Goal: Navigation & Orientation: Find specific page/section

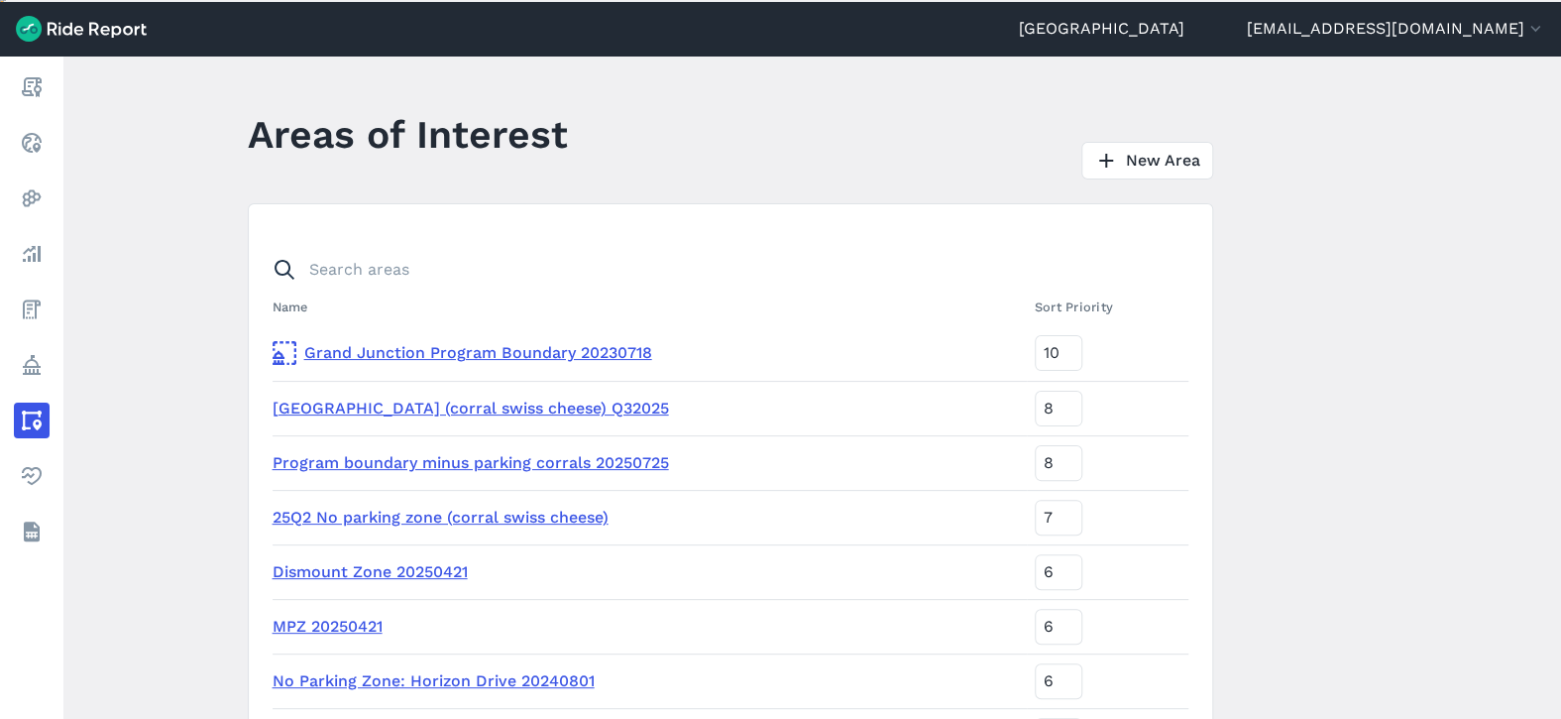
scroll to position [99, 0]
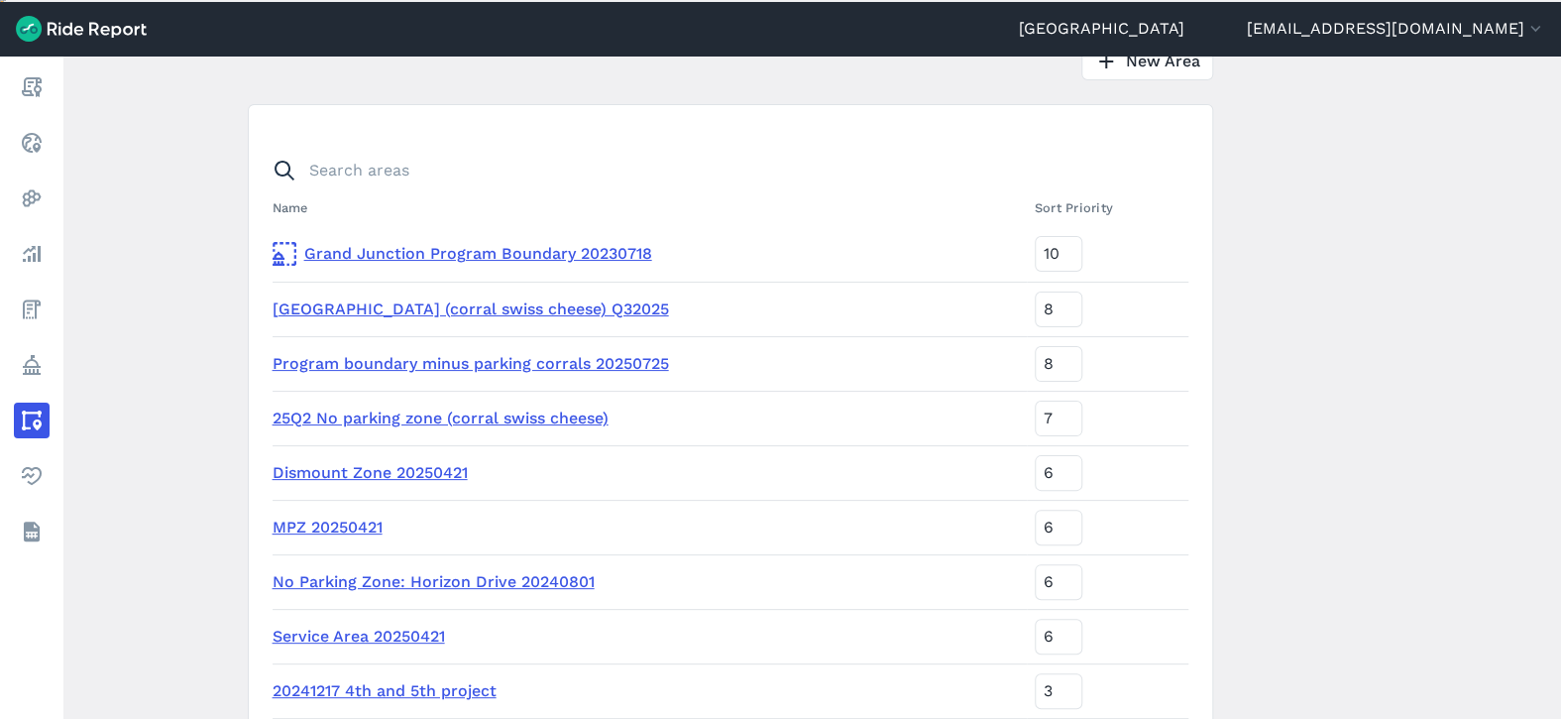
click at [512, 311] on link "[GEOGRAPHIC_DATA] (corral swiss cheese) Q32025" at bounding box center [471, 308] width 397 height 19
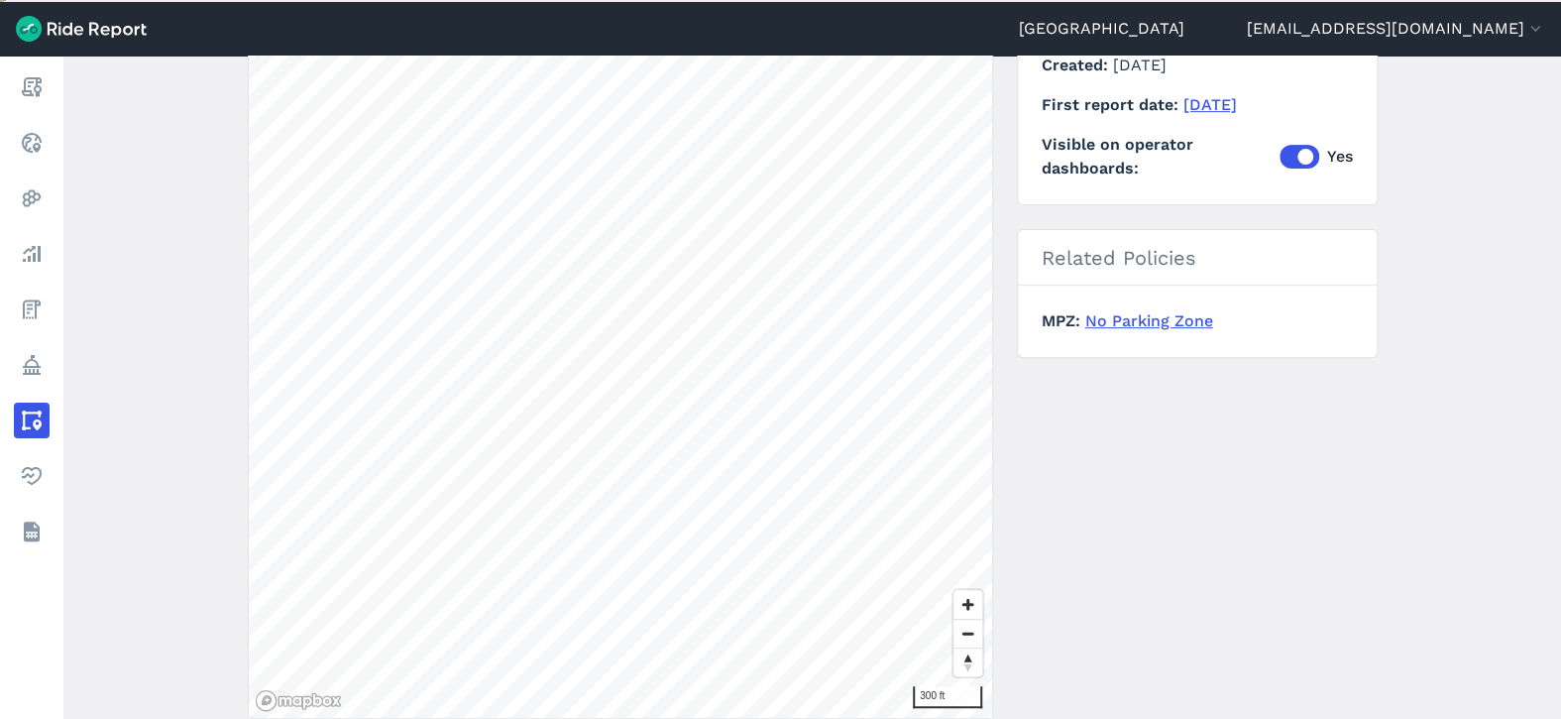
scroll to position [397, 0]
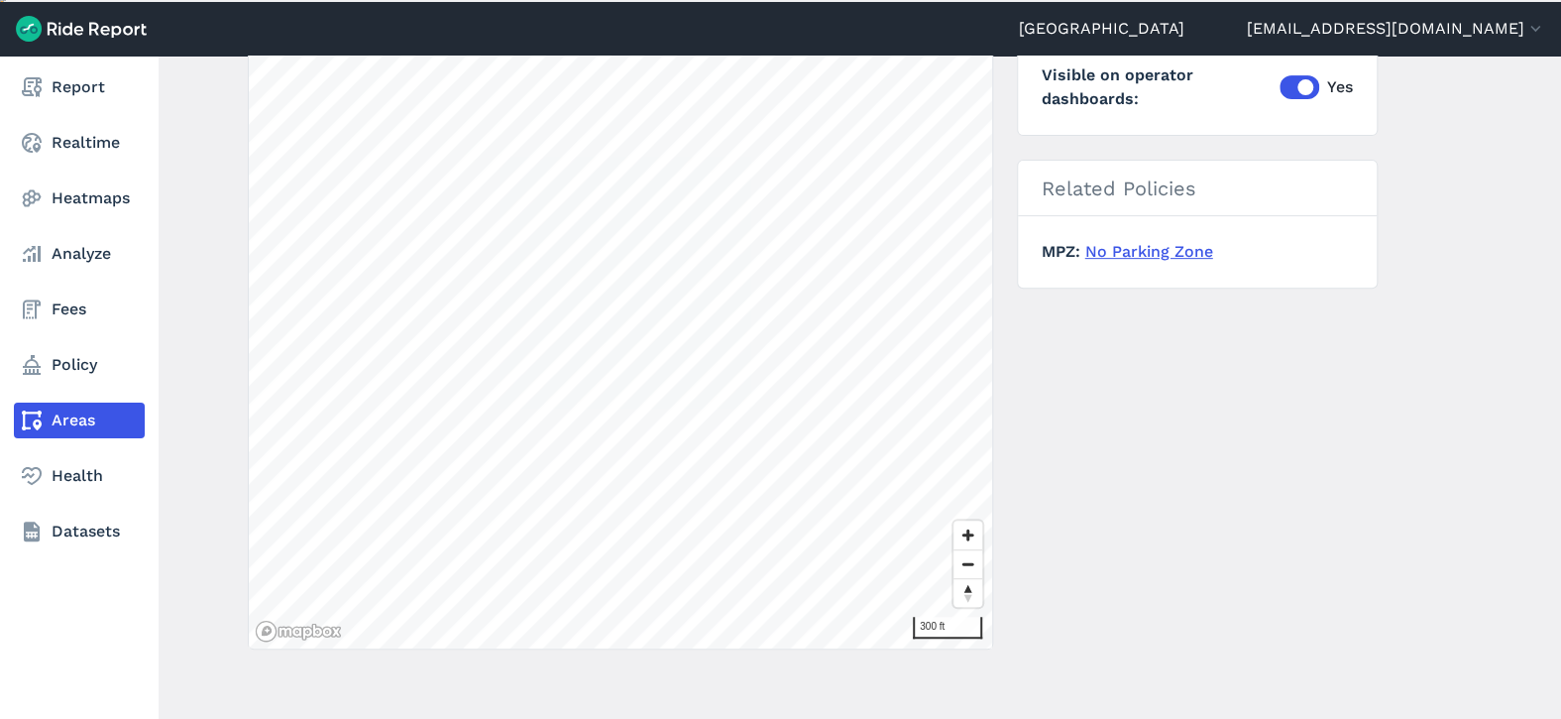
click at [85, 408] on link "Areas" at bounding box center [79, 420] width 131 height 36
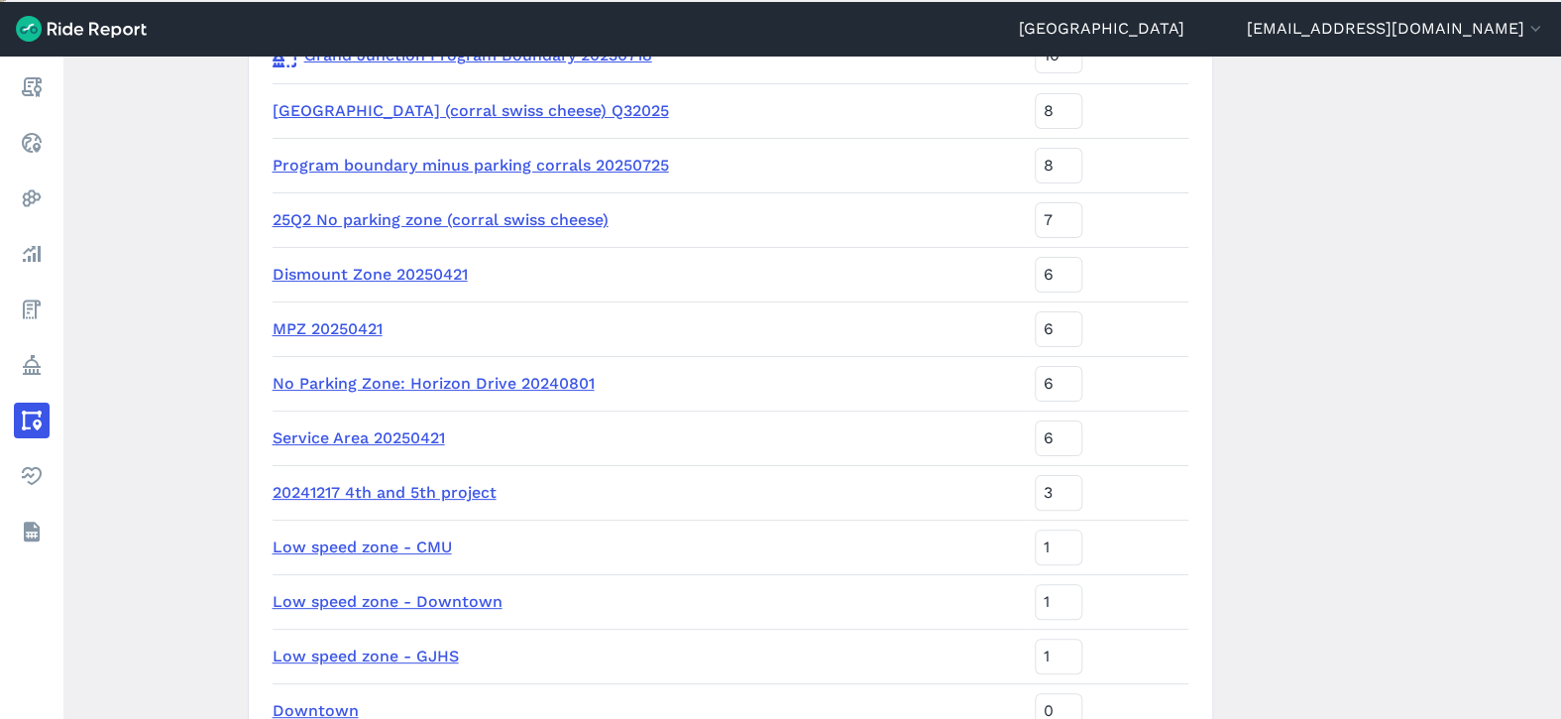
scroll to position [477, 0]
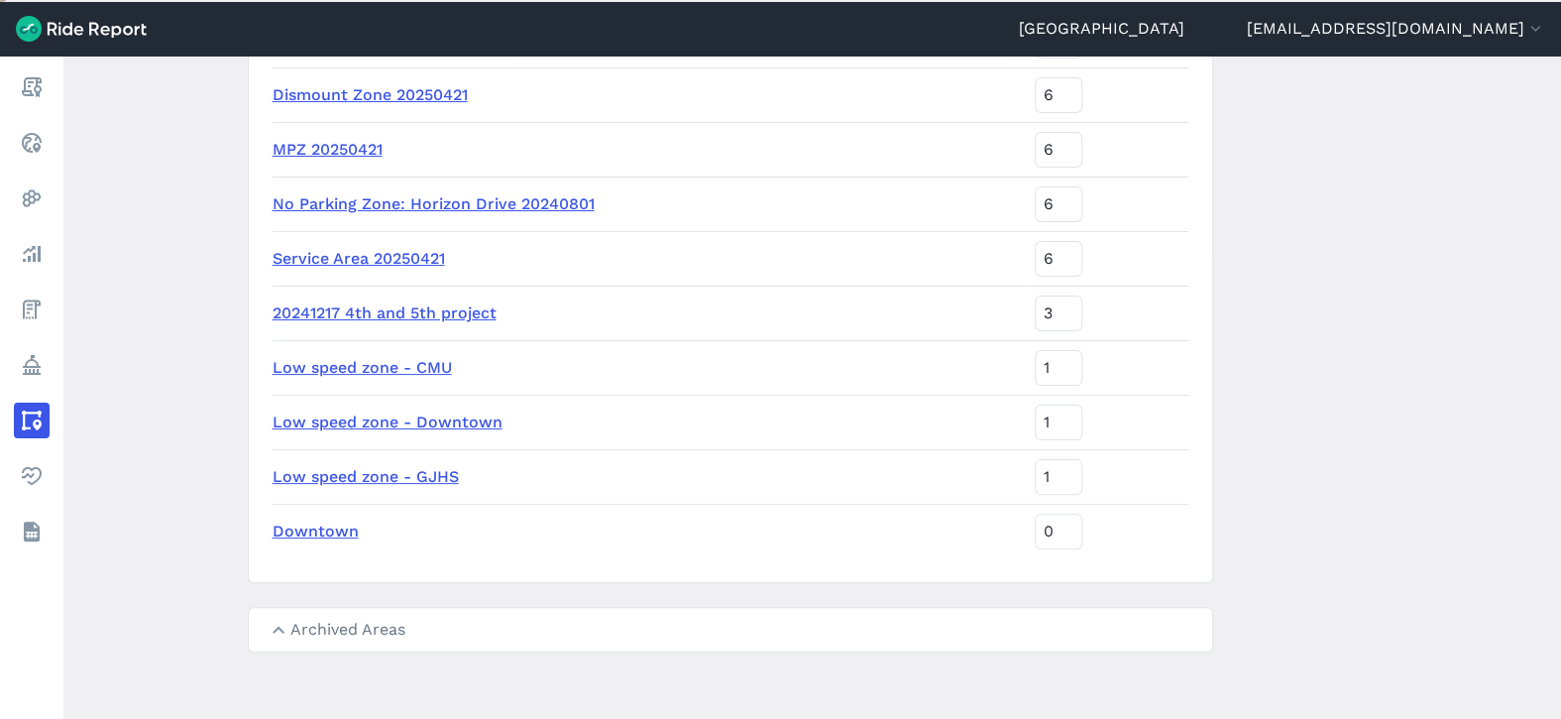
click at [303, 521] on link "Downtown" at bounding box center [316, 530] width 86 height 19
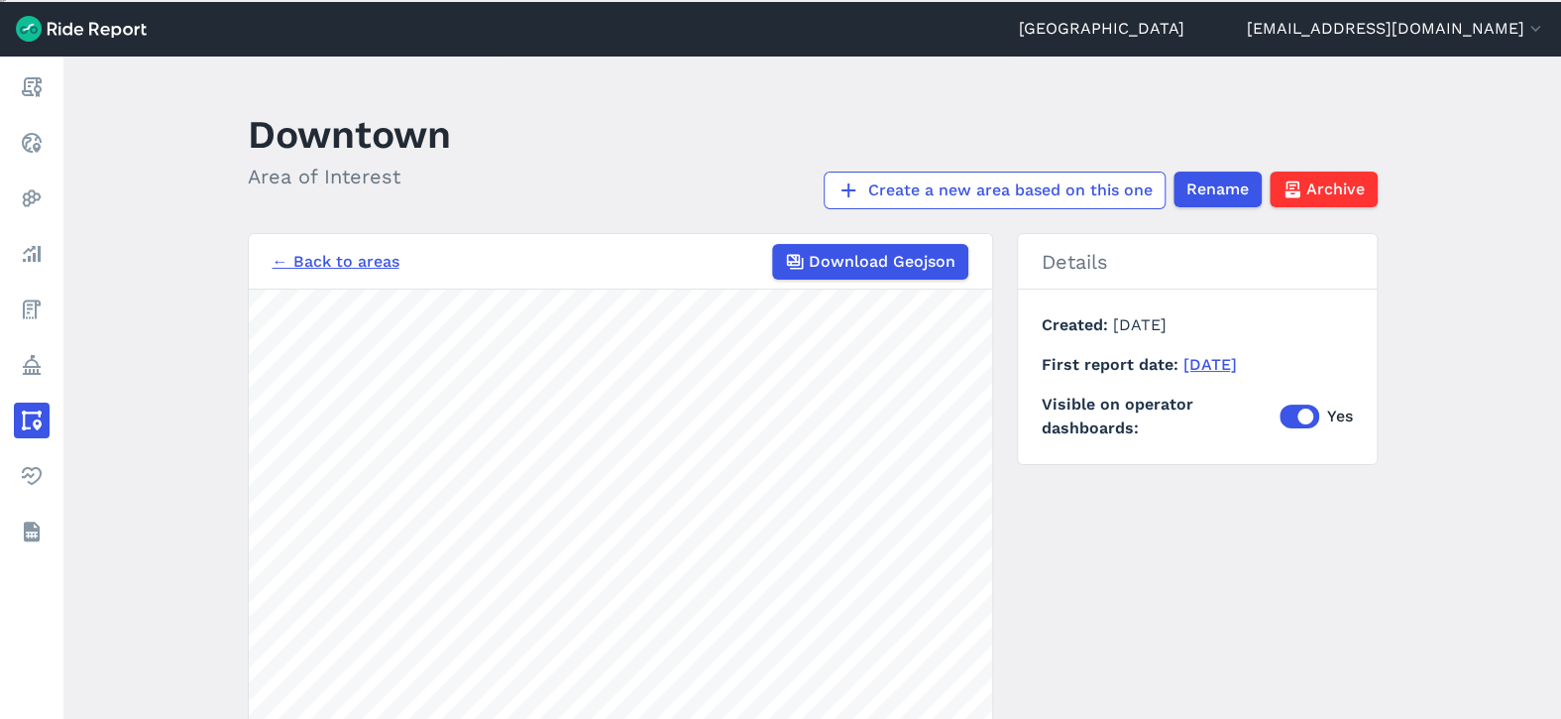
click at [317, 266] on link "← Back to areas" at bounding box center [336, 262] width 127 height 24
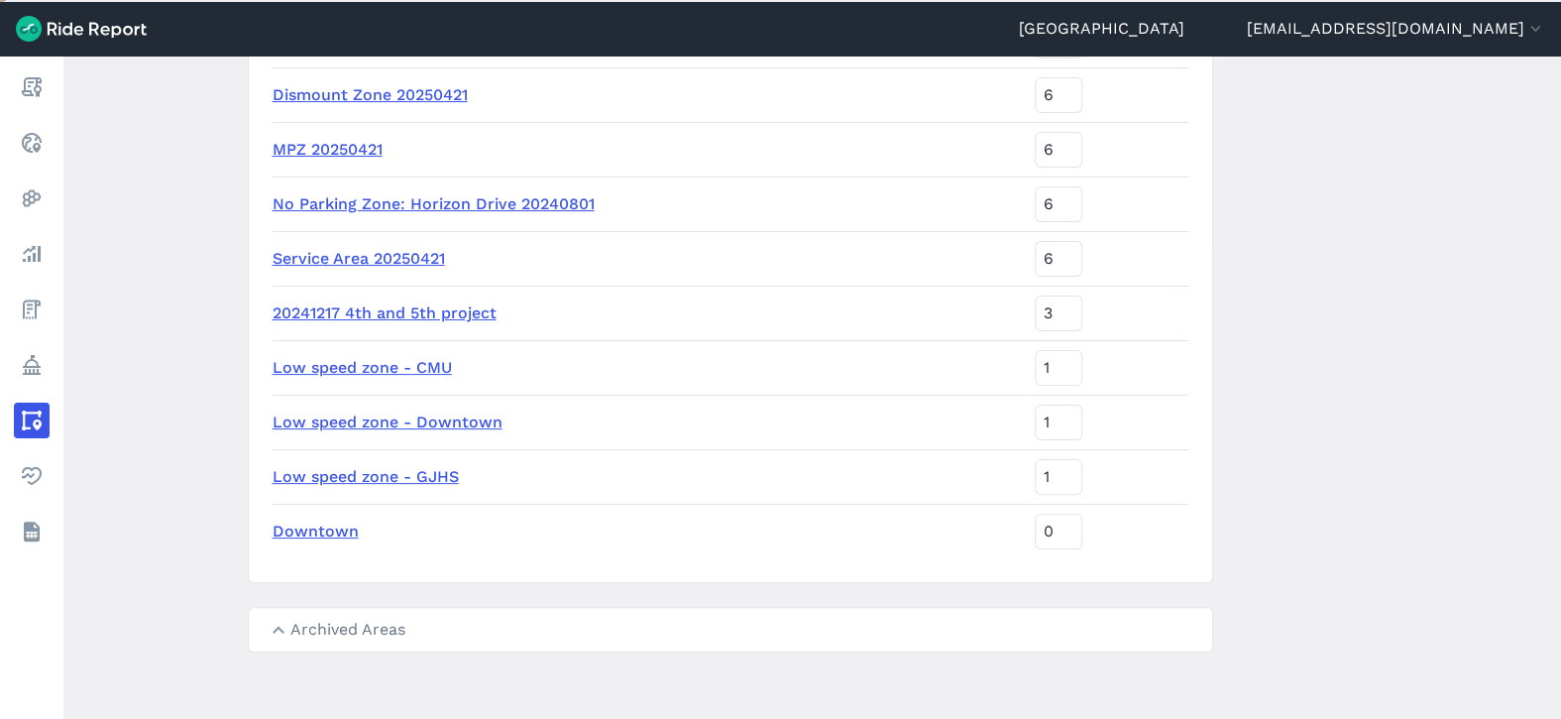
scroll to position [378, 0]
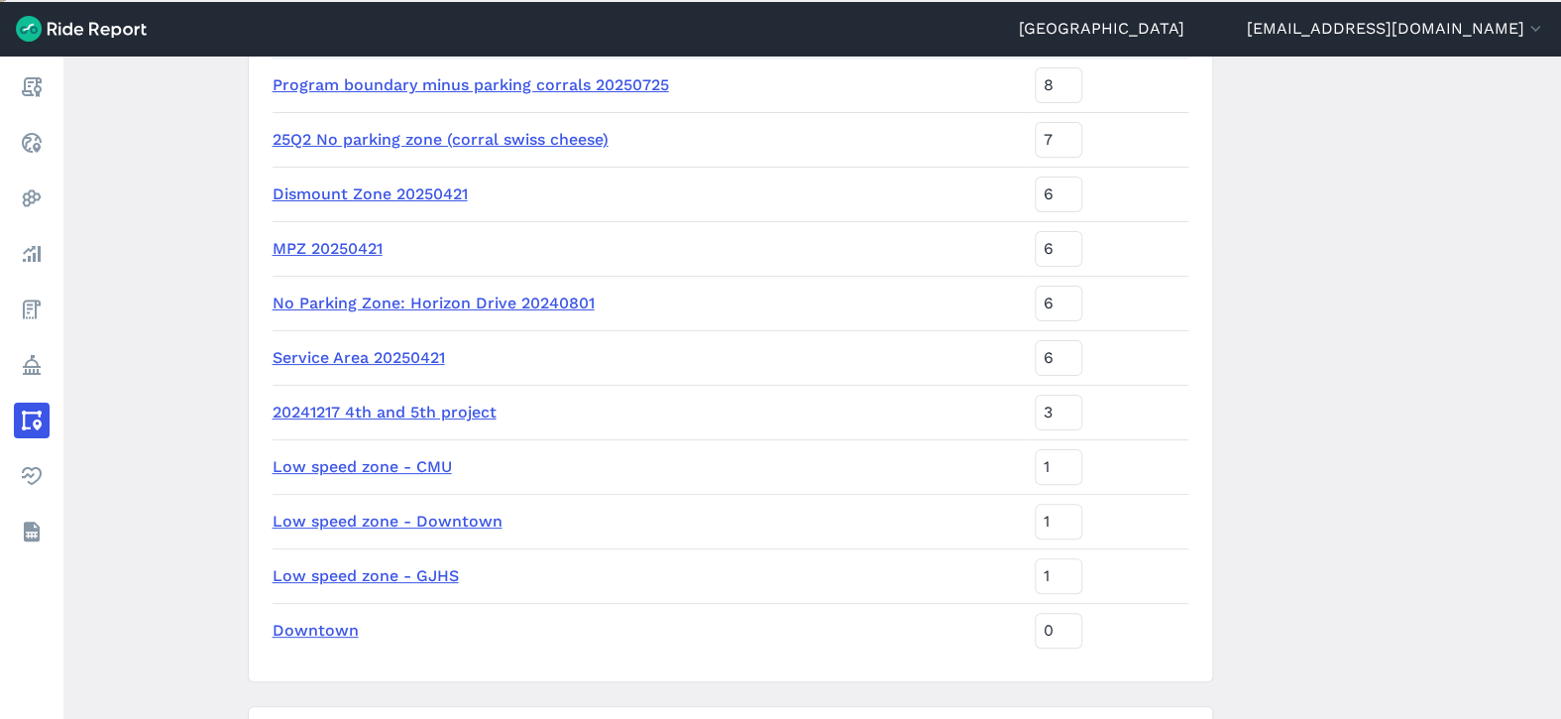
click at [351, 407] on link "20241217 4th and 5th project" at bounding box center [385, 411] width 224 height 19
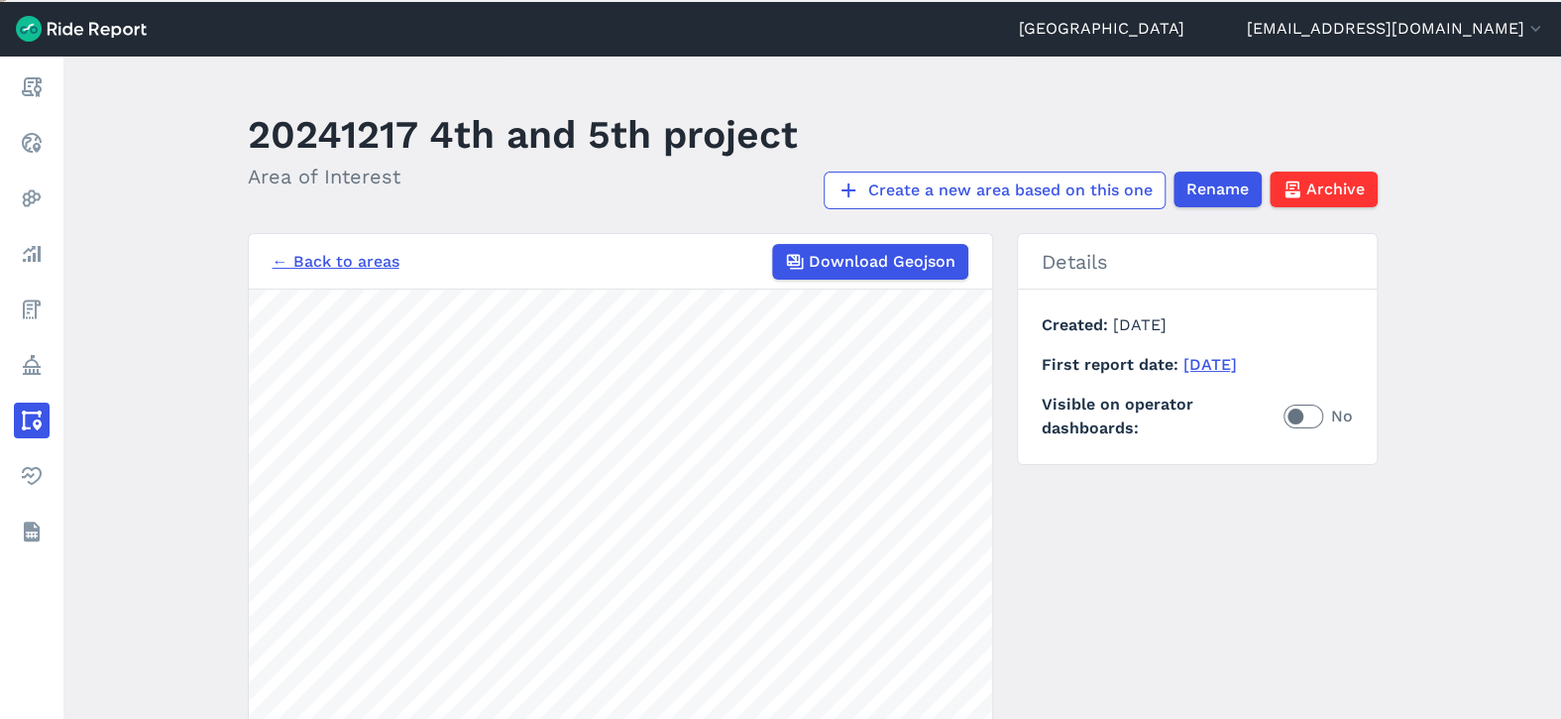
click at [319, 257] on link "← Back to areas" at bounding box center [336, 262] width 127 height 24
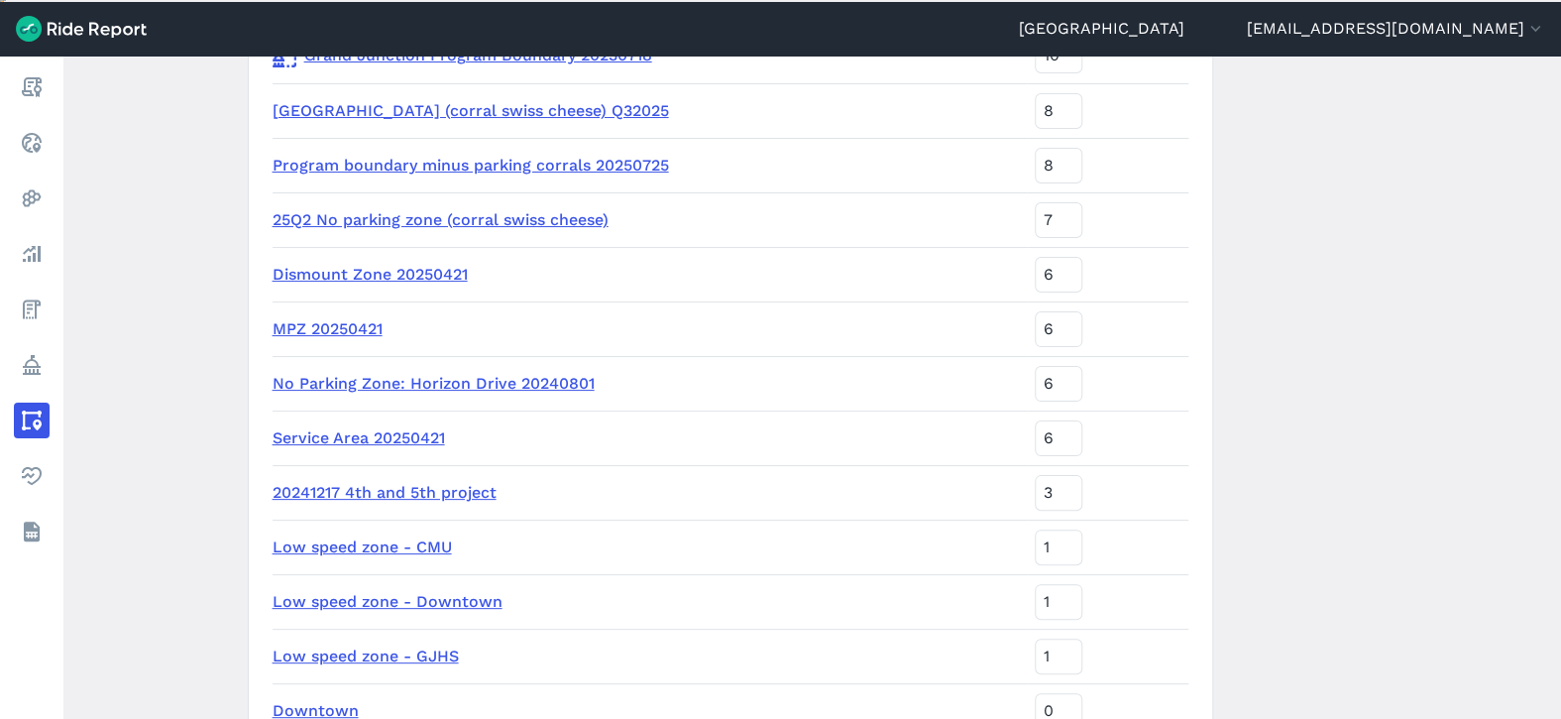
scroll to position [198, 0]
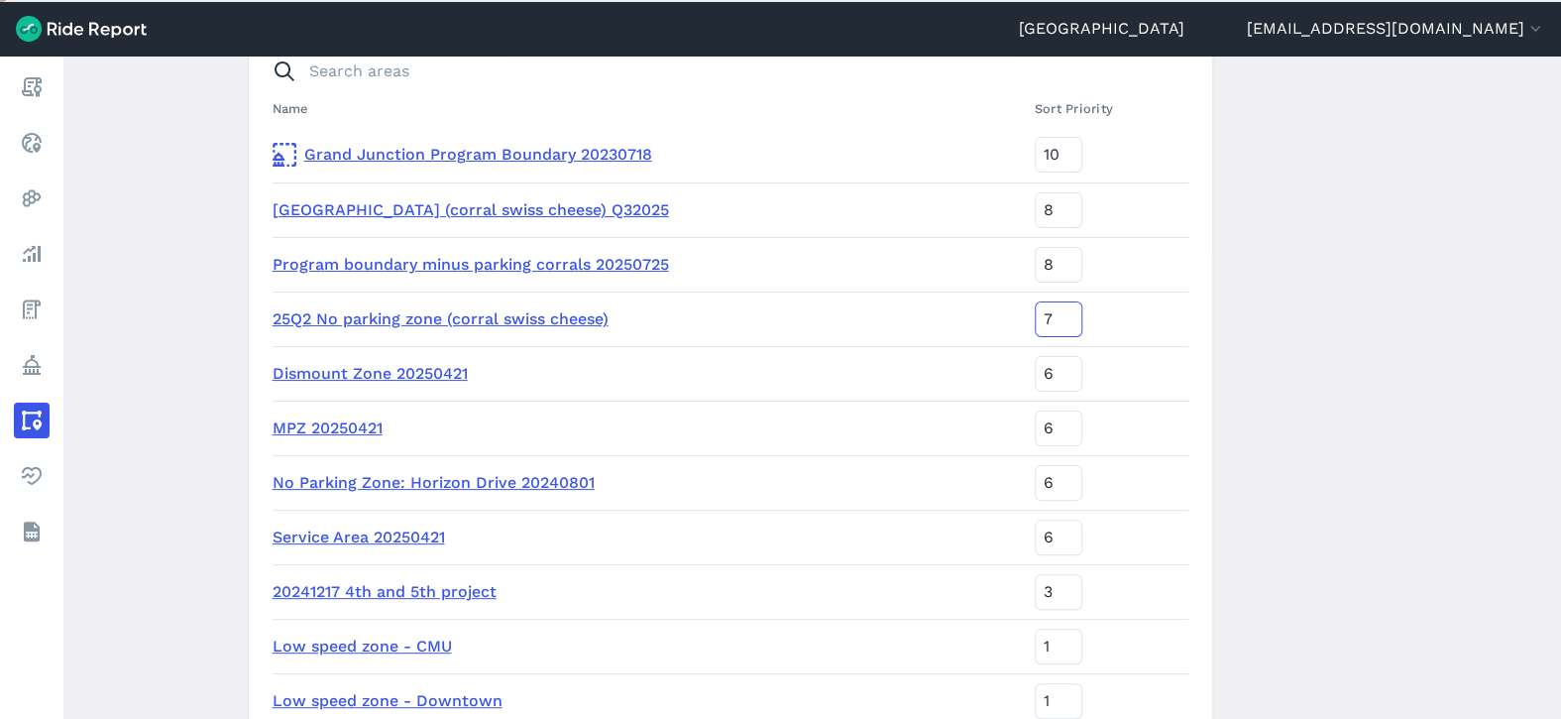
drag, startPoint x: 1082, startPoint y: 323, endPoint x: 1041, endPoint y: 317, distance: 42.1
click at [1041, 317] on tr "25Q2 No parking zone (corral swiss cheese) 7" at bounding box center [731, 318] width 916 height 55
type input "1"
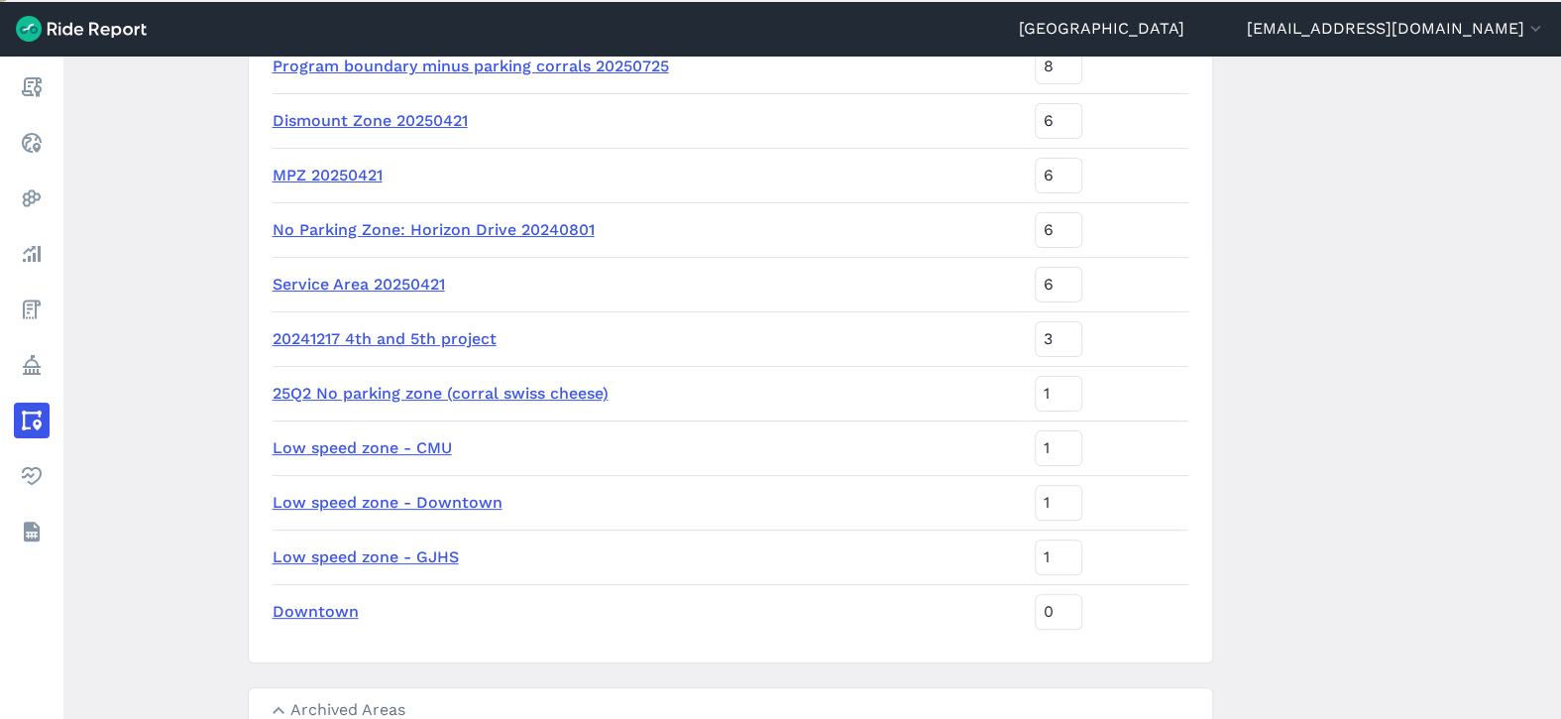
scroll to position [477, 0]
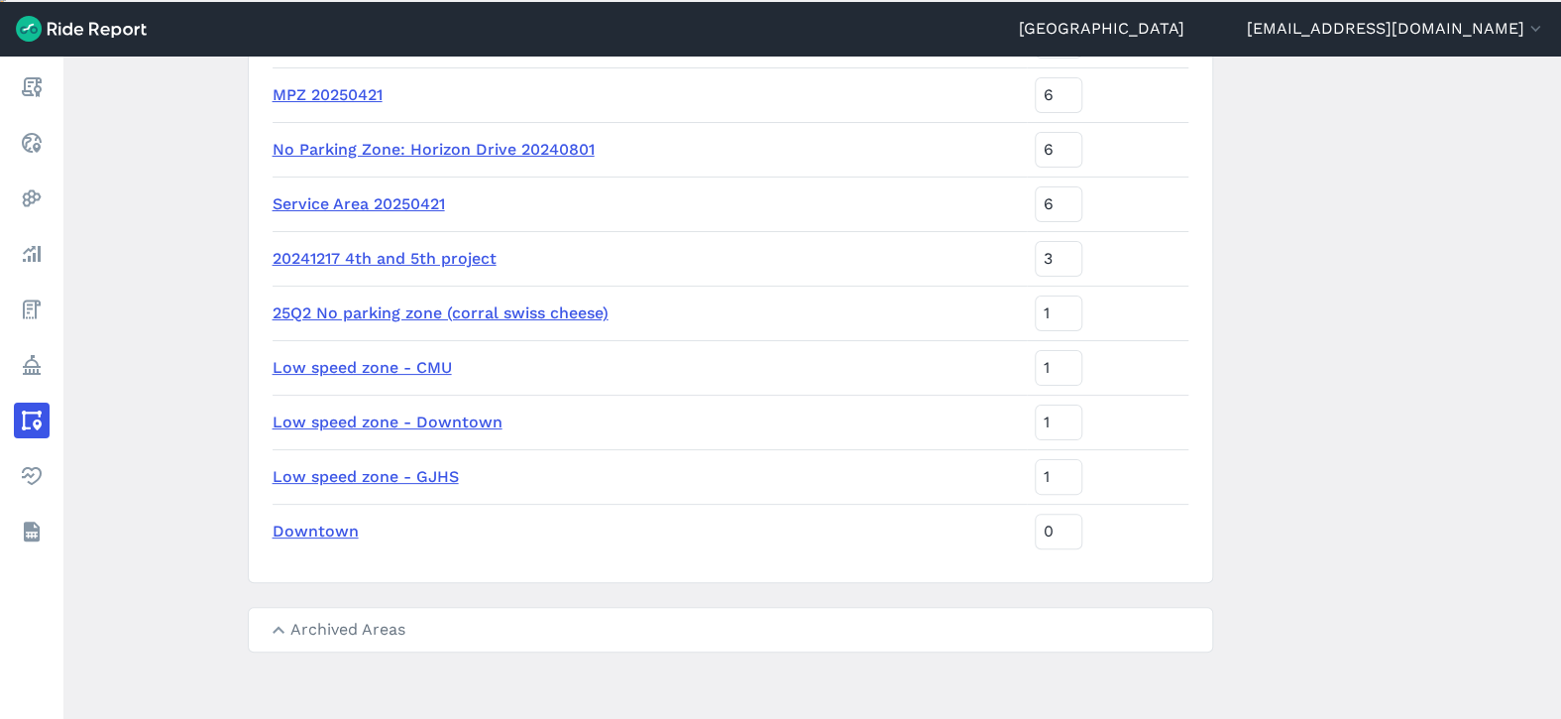
click at [509, 304] on link "25Q2 No parking zone (corral swiss cheese)" at bounding box center [441, 312] width 336 height 19
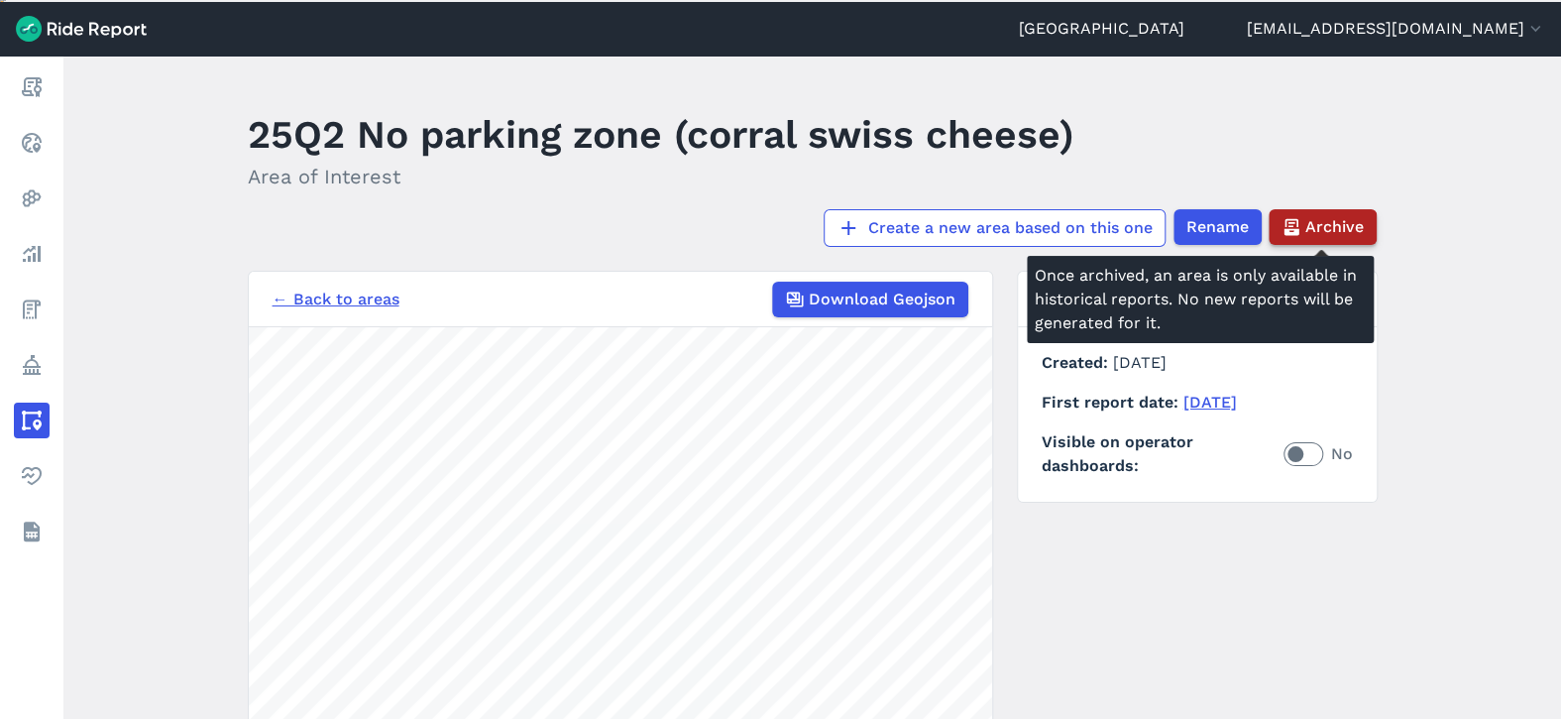
click at [1347, 222] on span "Archive" at bounding box center [1335, 227] width 58 height 24
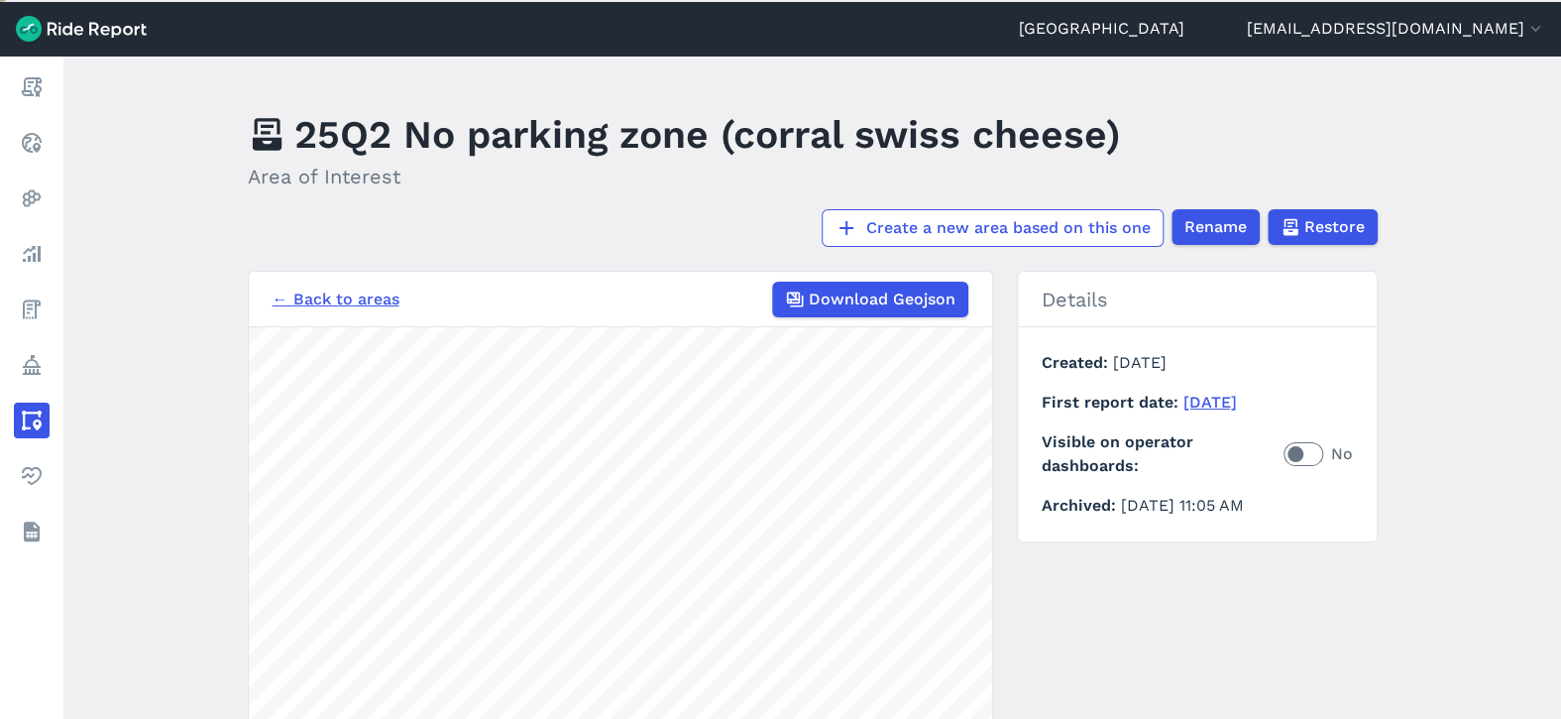
click at [306, 292] on link "← Back to areas" at bounding box center [336, 299] width 127 height 24
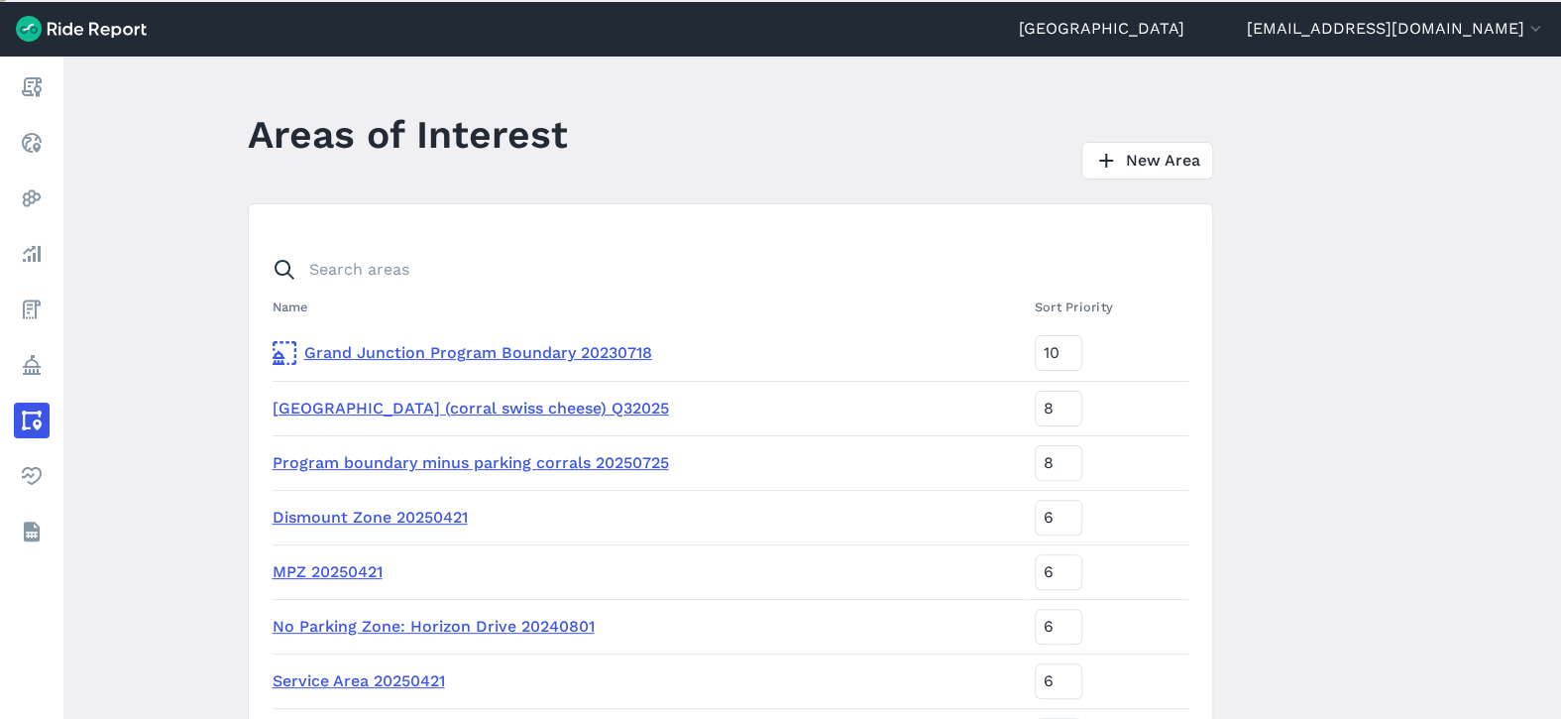
scroll to position [198, 0]
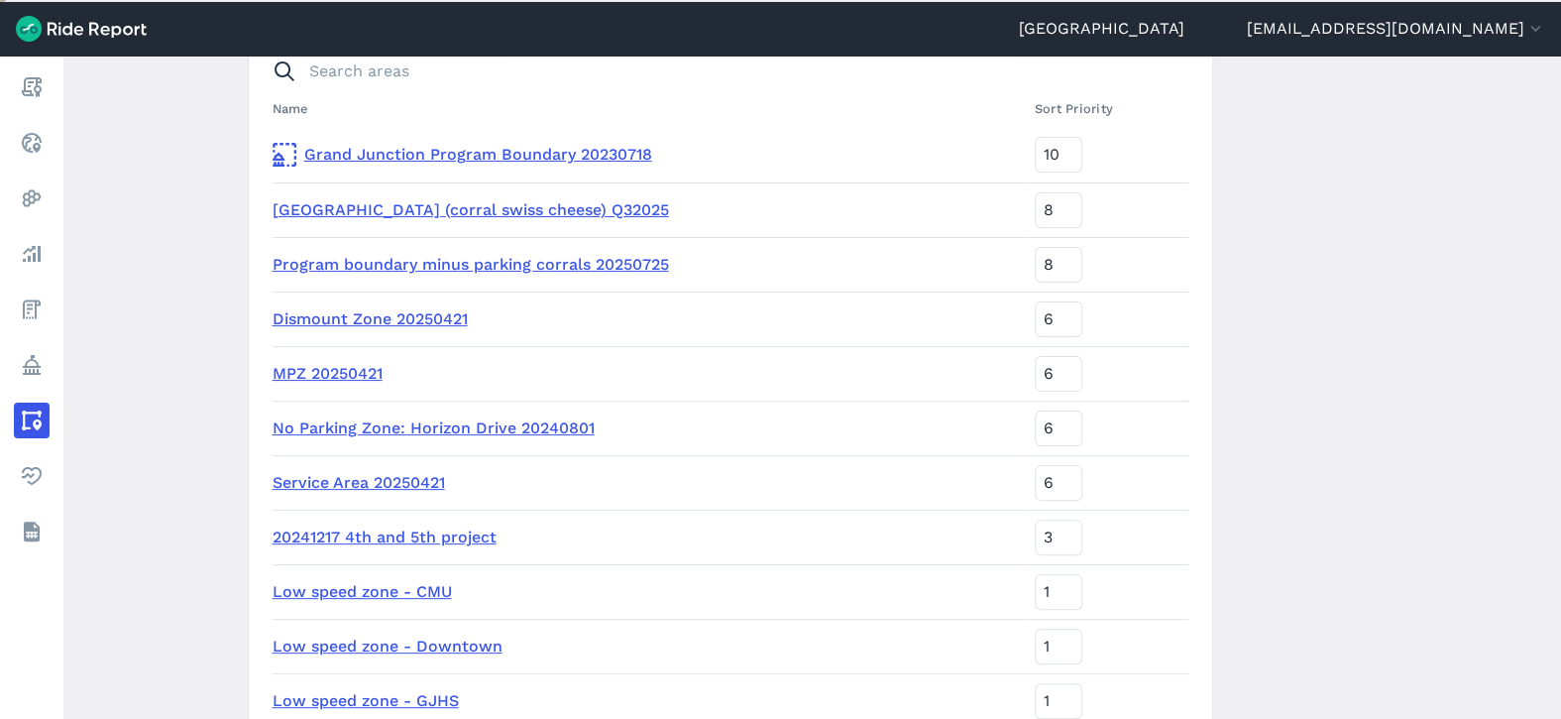
click at [335, 365] on link "MPZ 20250421" at bounding box center [328, 373] width 110 height 19
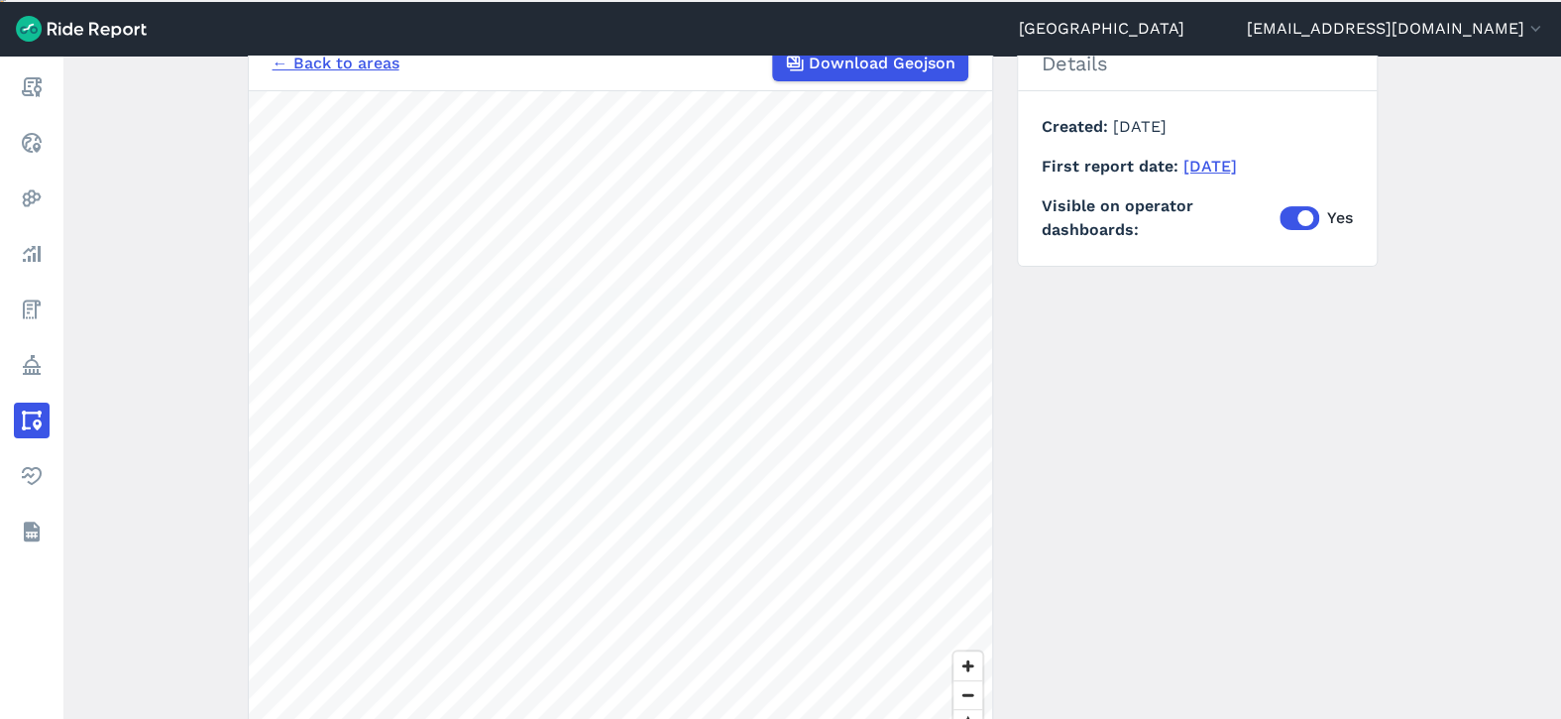
scroll to position [99, 0]
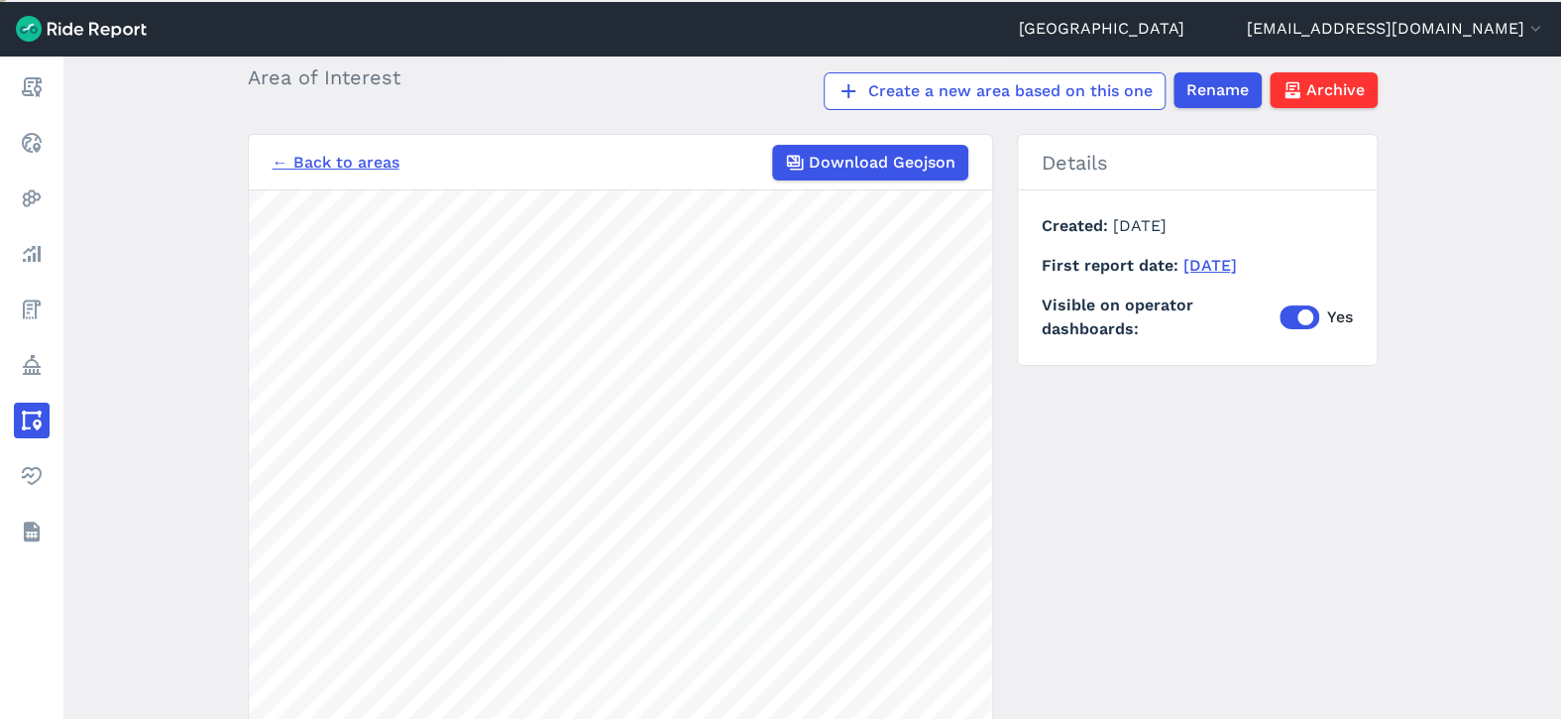
click at [375, 156] on link "← Back to areas" at bounding box center [336, 163] width 127 height 24
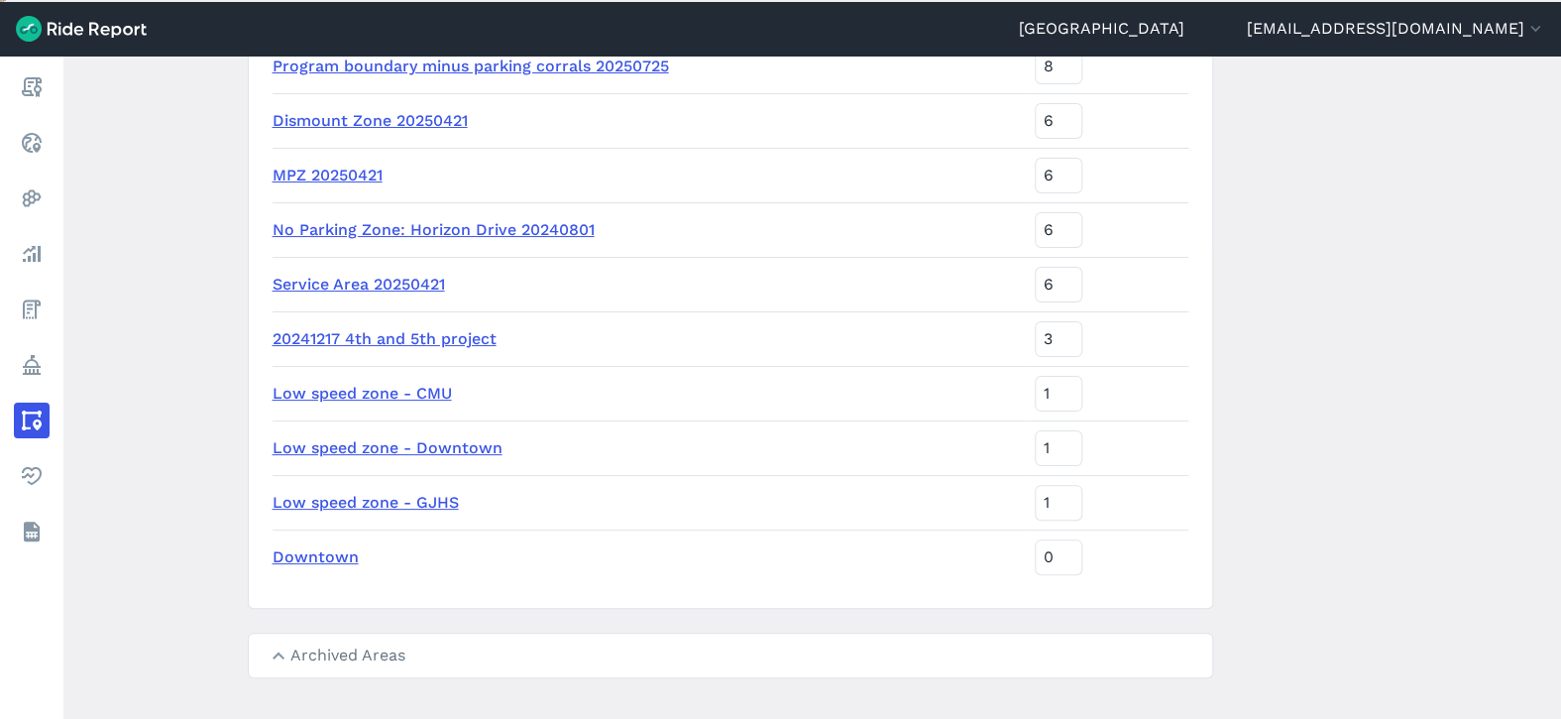
scroll to position [297, 0]
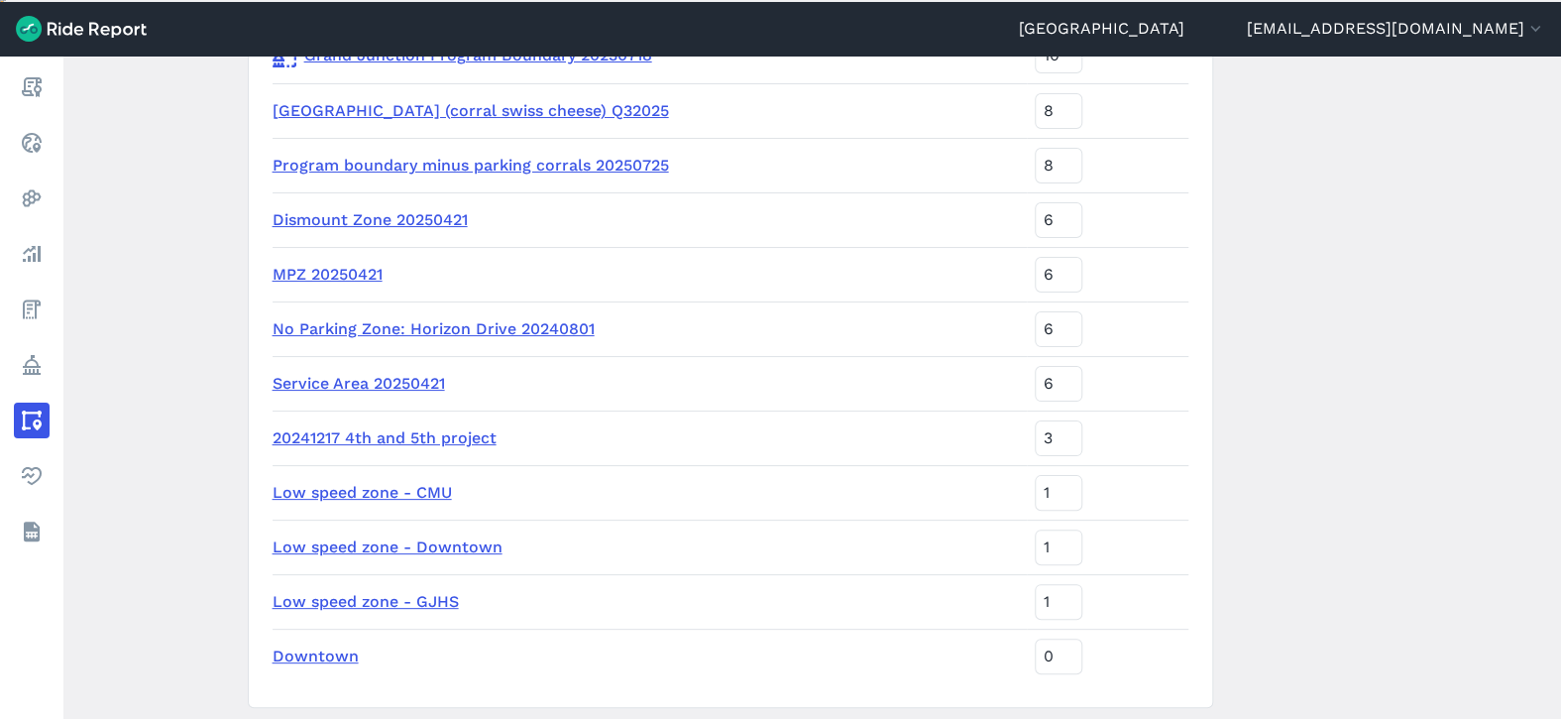
click at [229, 157] on main "Areas of Interest New Area Name Sort Priority [GEOGRAPHIC_DATA] Program Boundar…" at bounding box center [812, 388] width 1498 height 665
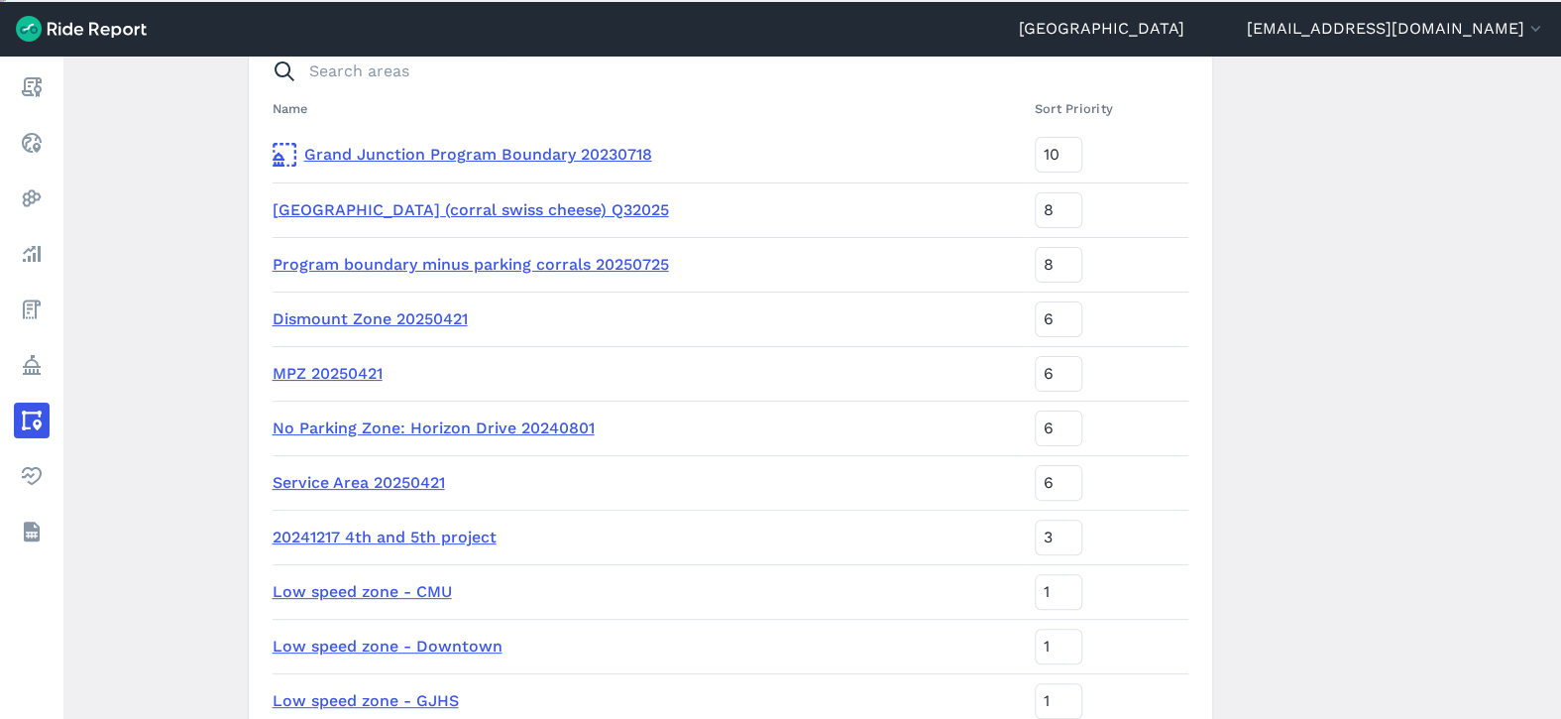
click at [430, 265] on link "Program boundary minus parking corrals 20250725" at bounding box center [471, 264] width 397 height 19
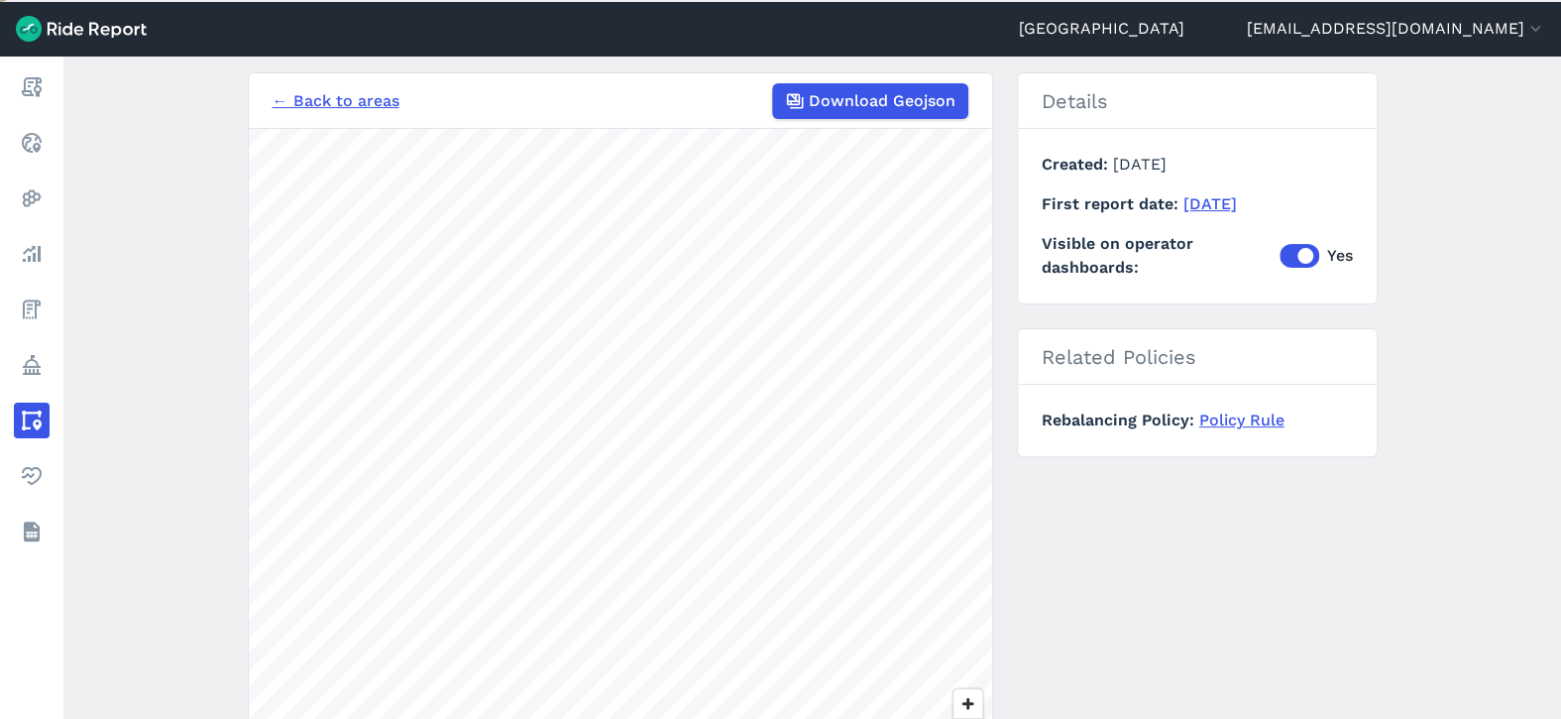
scroll to position [297, 0]
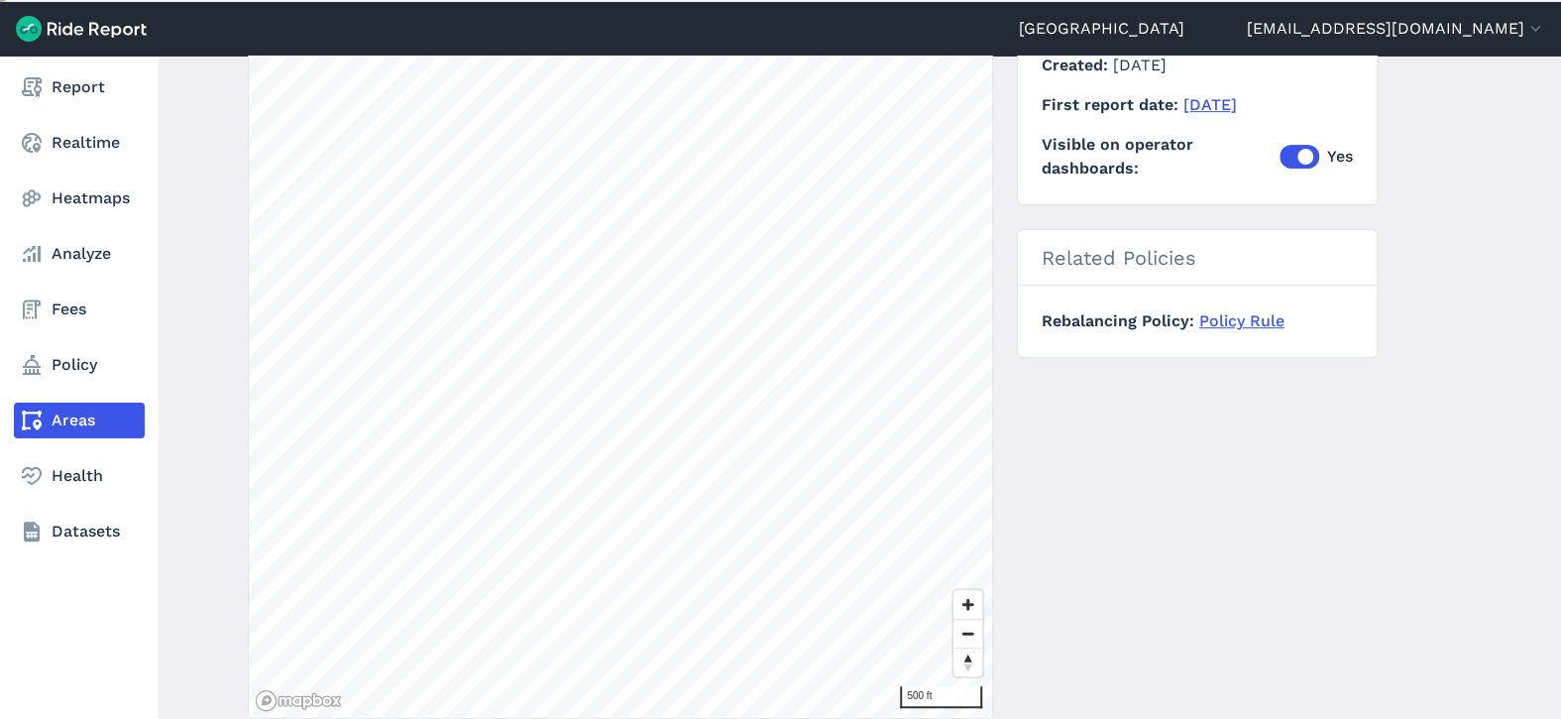
click at [58, 411] on link "Areas" at bounding box center [79, 420] width 131 height 36
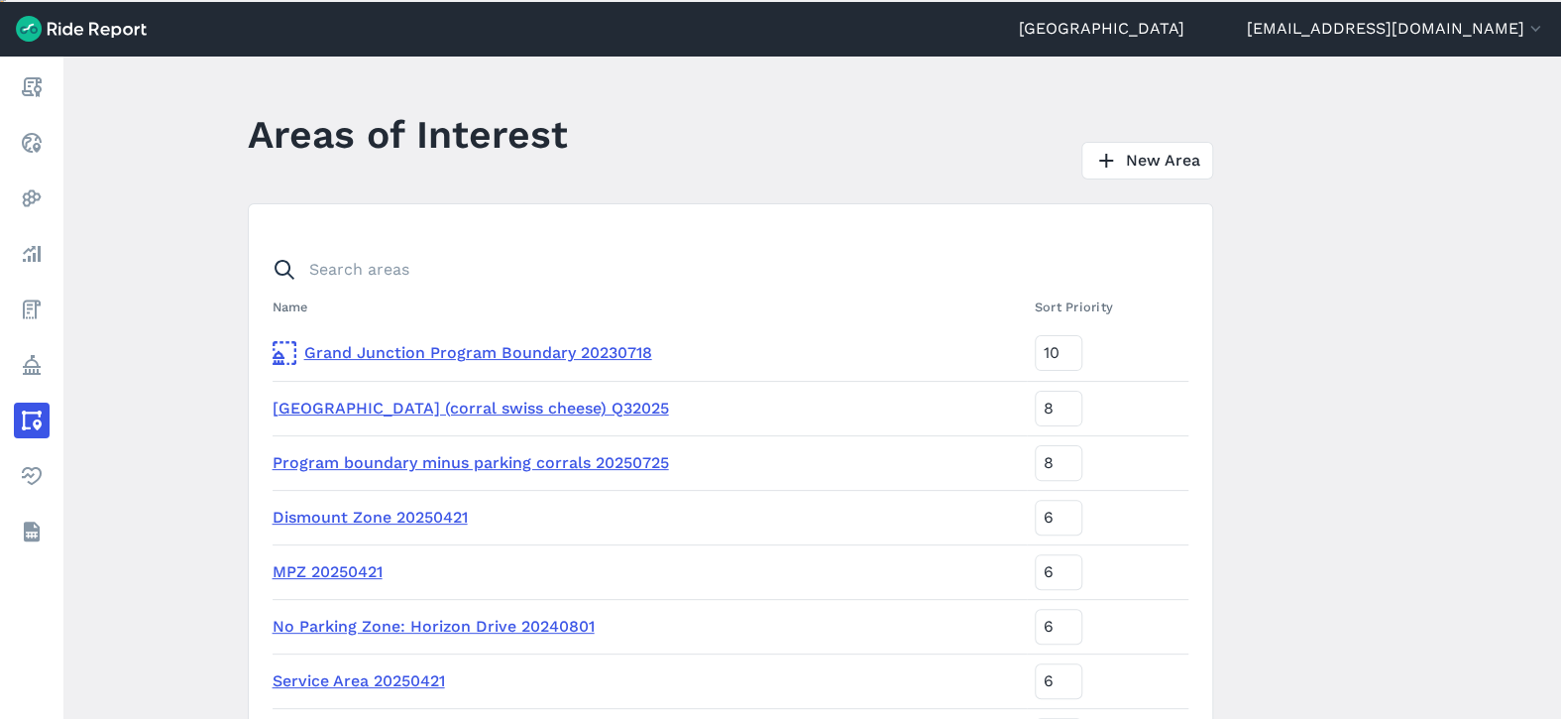
scroll to position [99, 0]
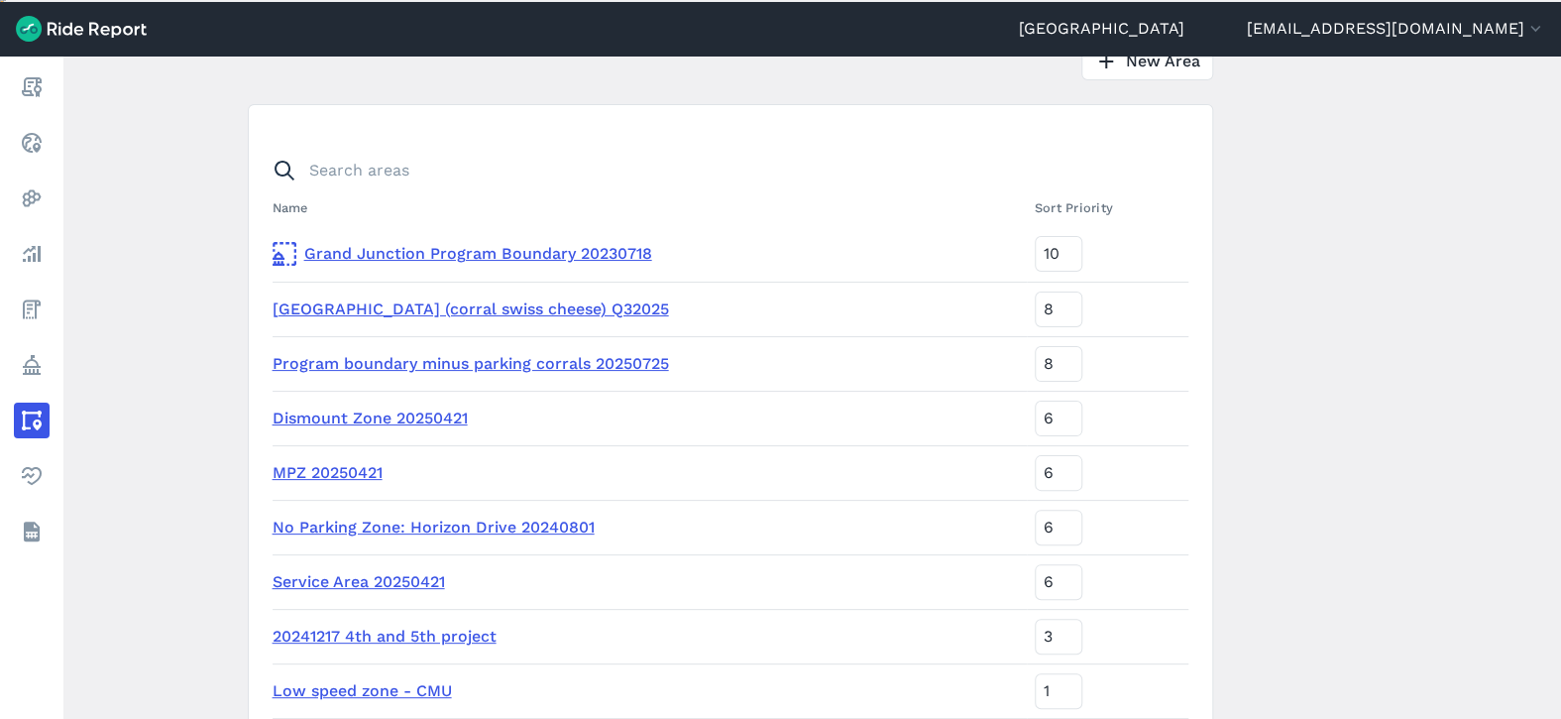
click at [416, 306] on link "[GEOGRAPHIC_DATA] (corral swiss cheese) Q32025" at bounding box center [471, 308] width 397 height 19
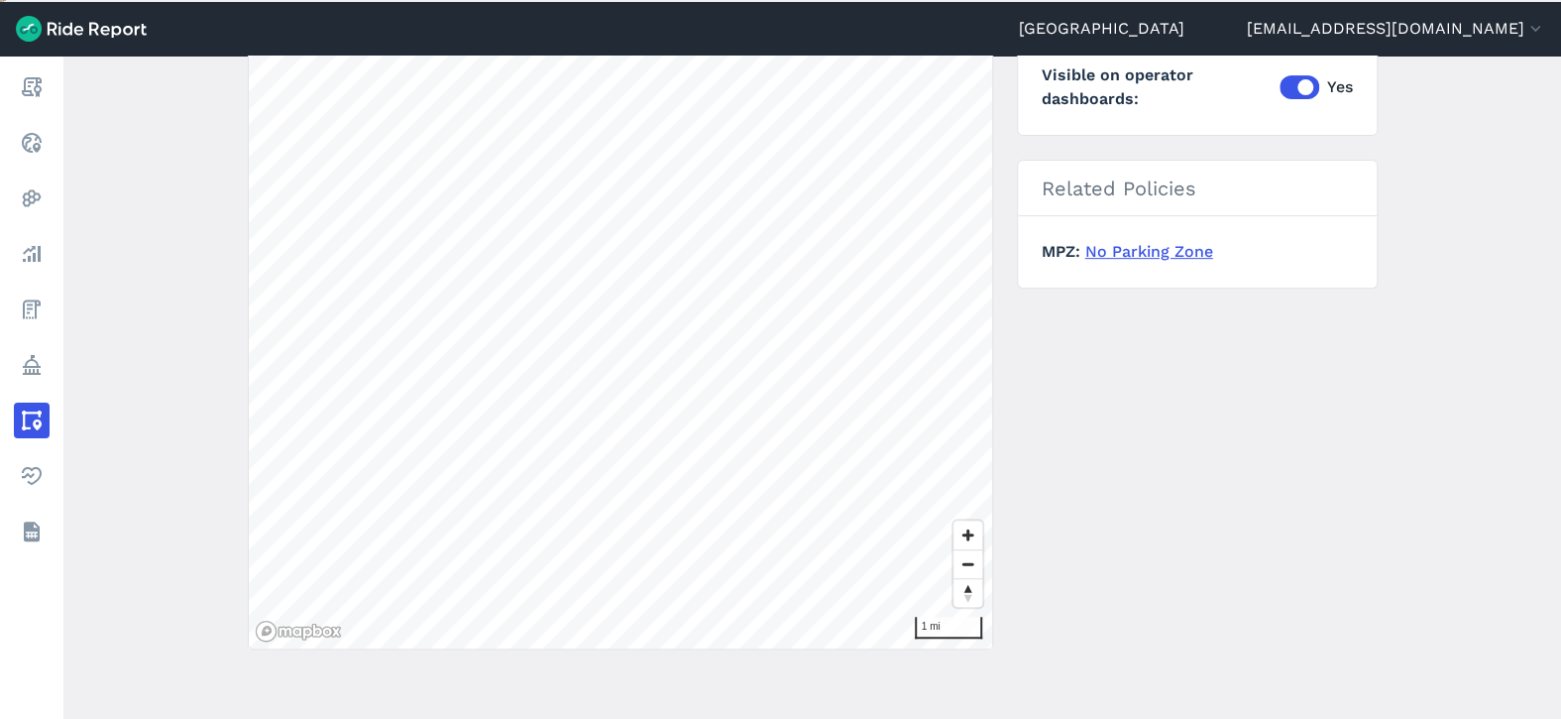
scroll to position [198, 0]
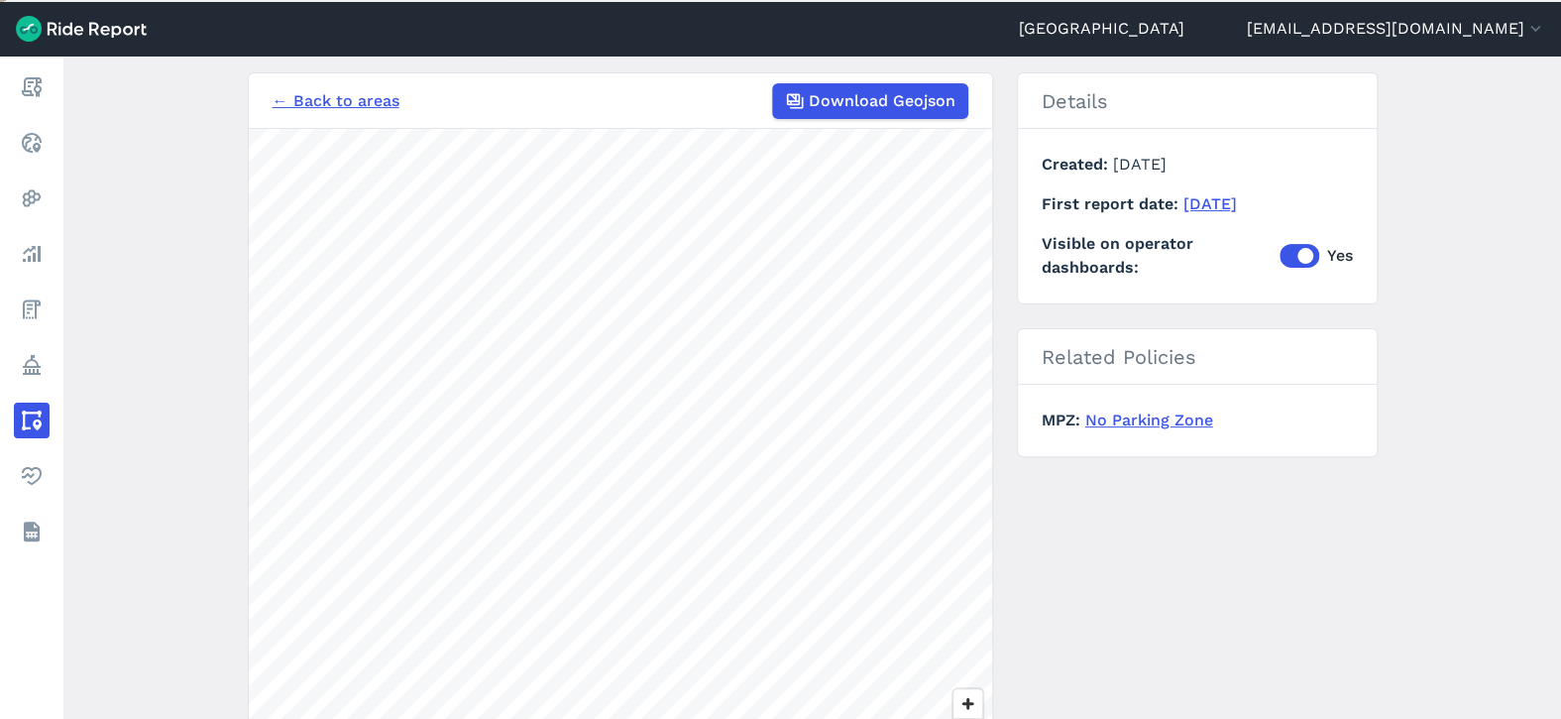
click at [319, 113] on link "← Back to areas" at bounding box center [336, 101] width 127 height 24
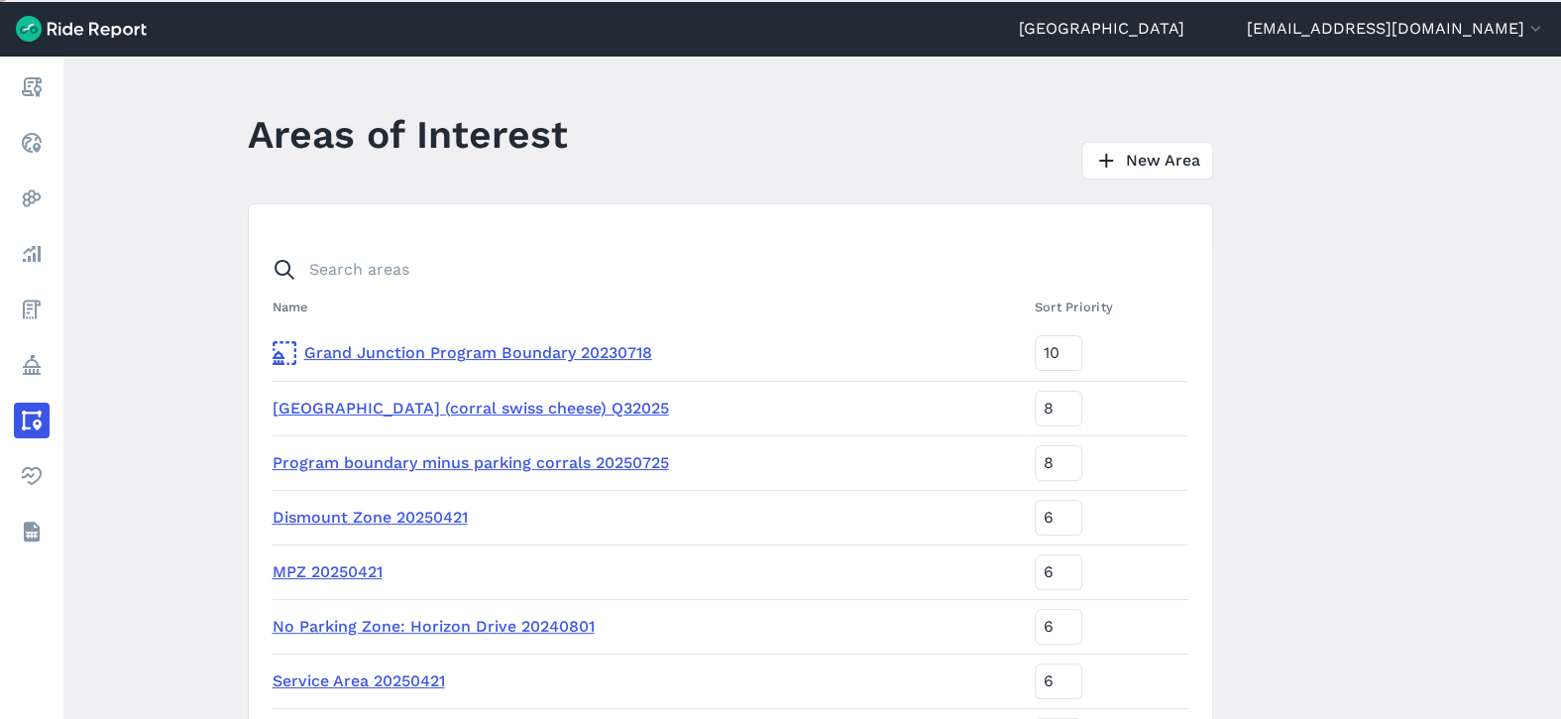
click at [446, 458] on link "Program boundary minus parking corrals 20250725" at bounding box center [471, 462] width 397 height 19
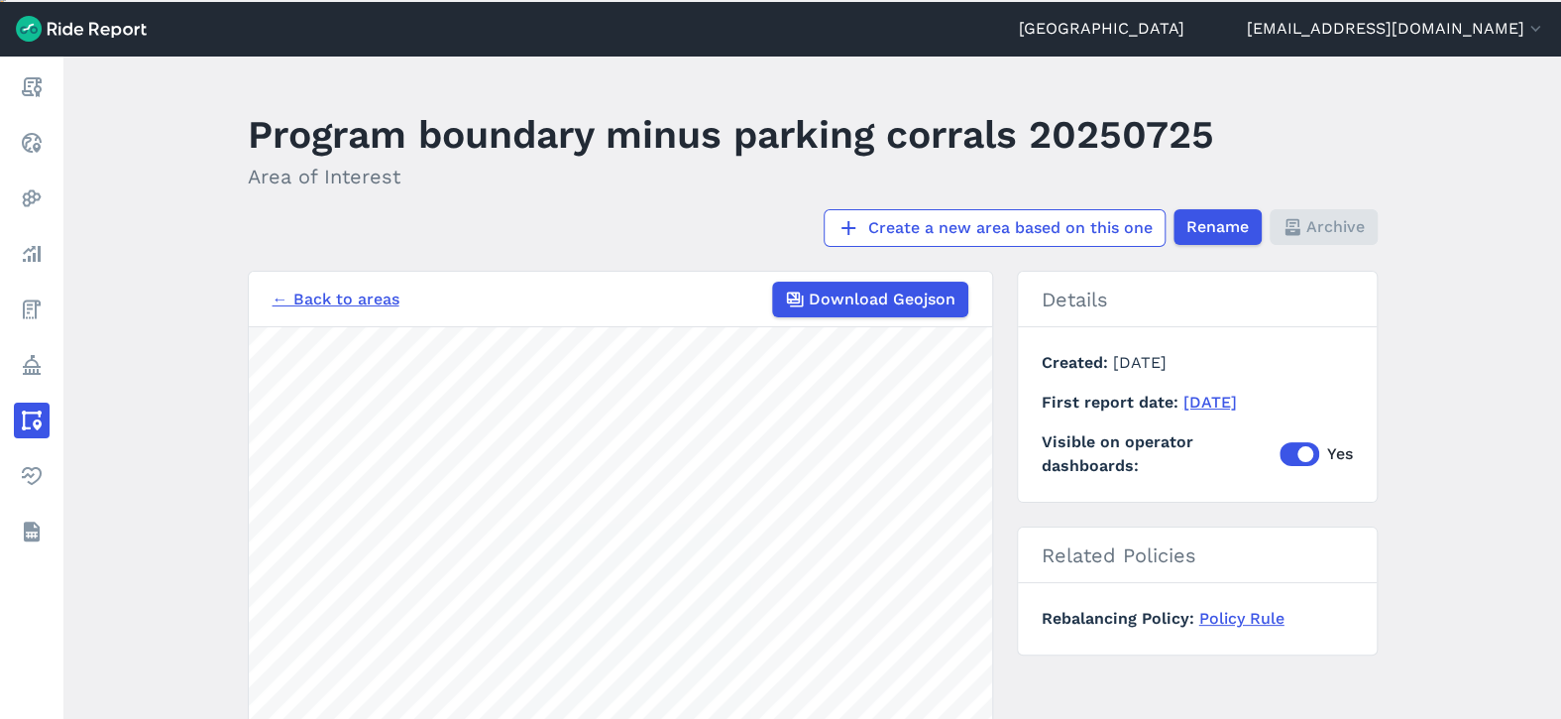
click at [318, 287] on link "← Back to areas" at bounding box center [336, 299] width 127 height 24
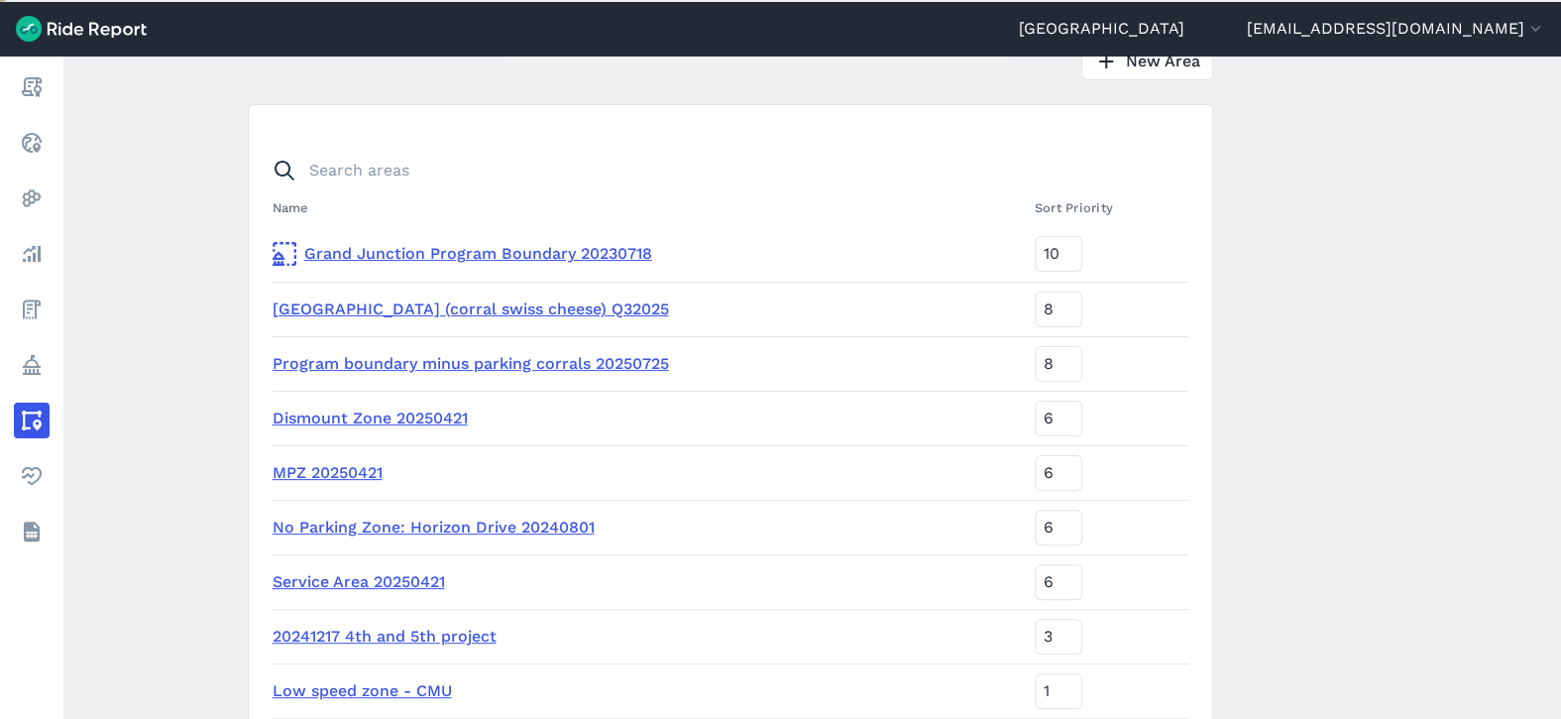
scroll to position [198, 0]
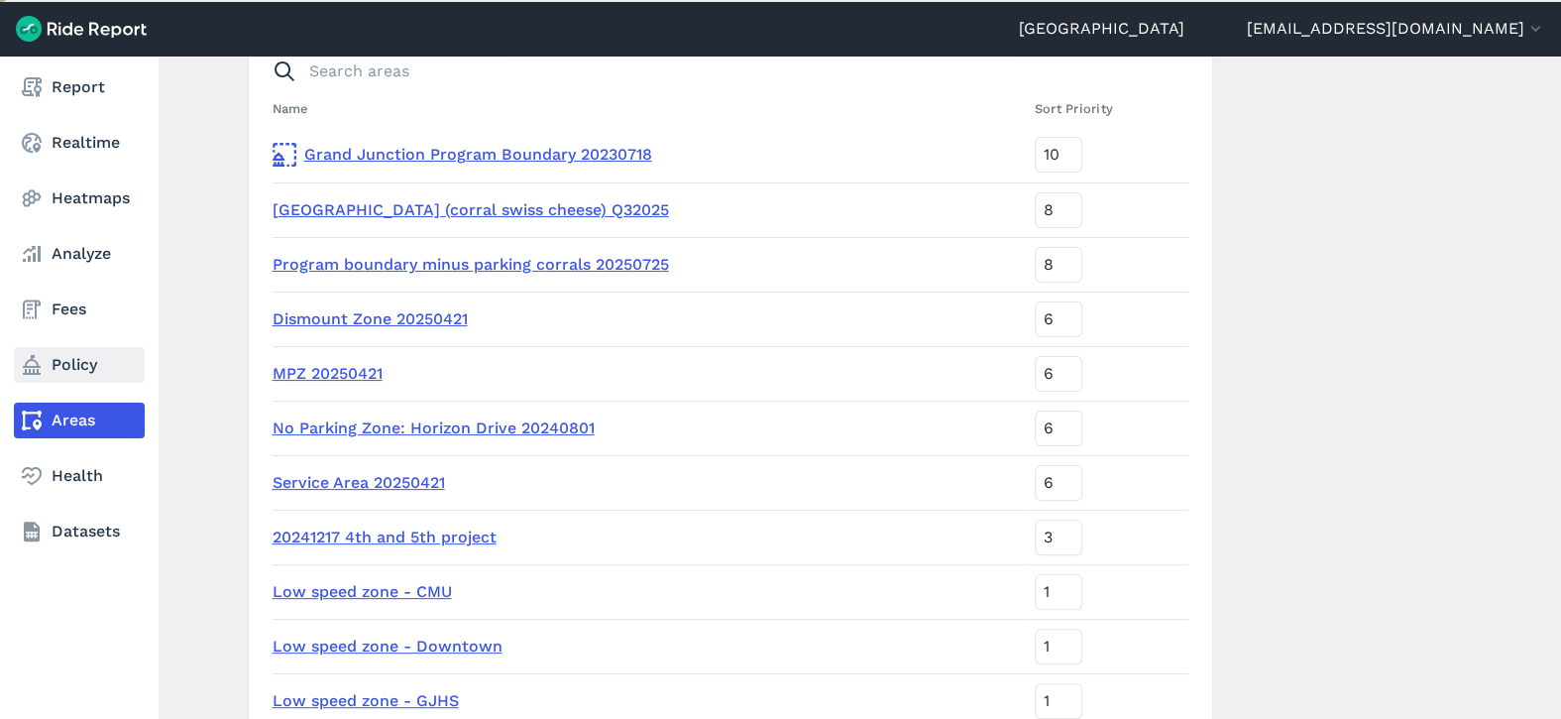
click at [81, 357] on link "Policy" at bounding box center [79, 365] width 131 height 36
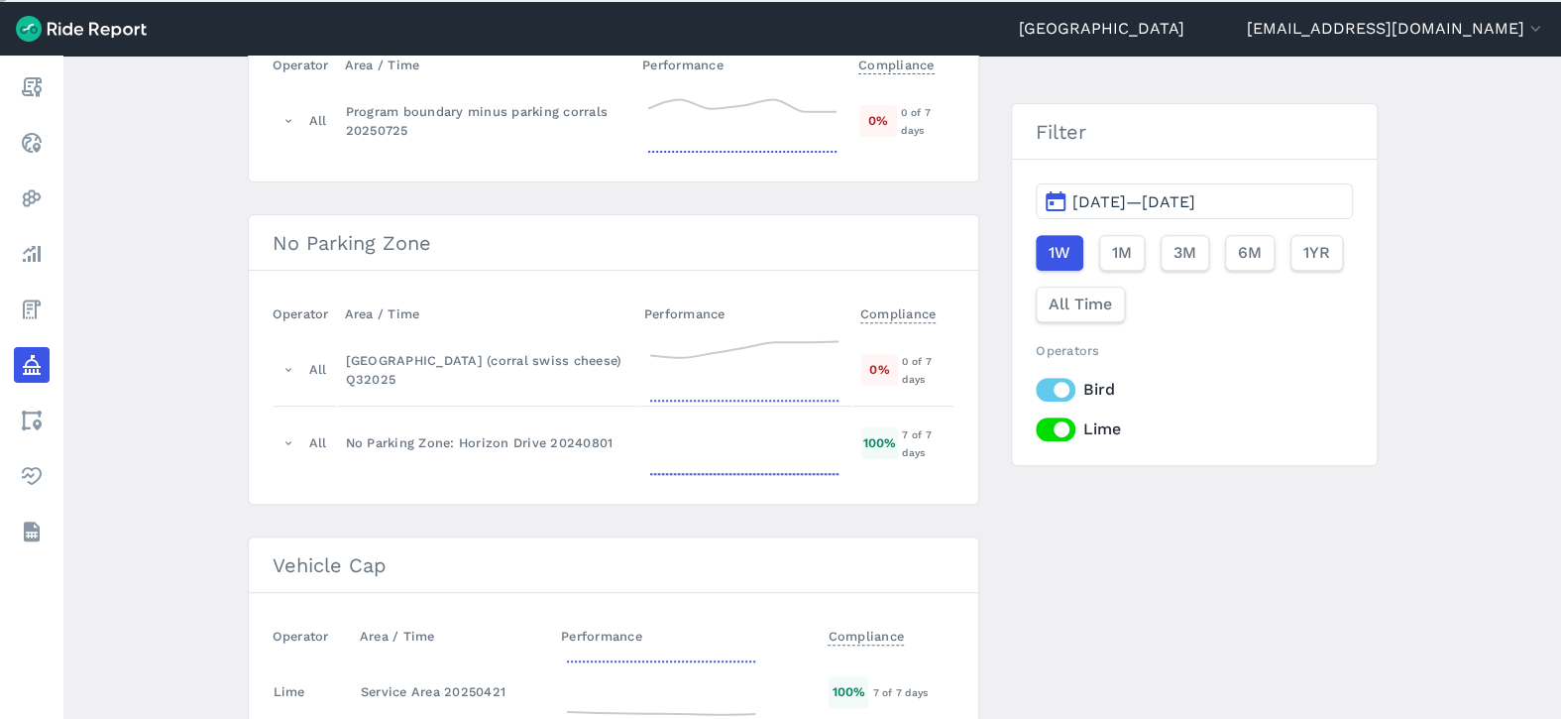
scroll to position [99, 0]
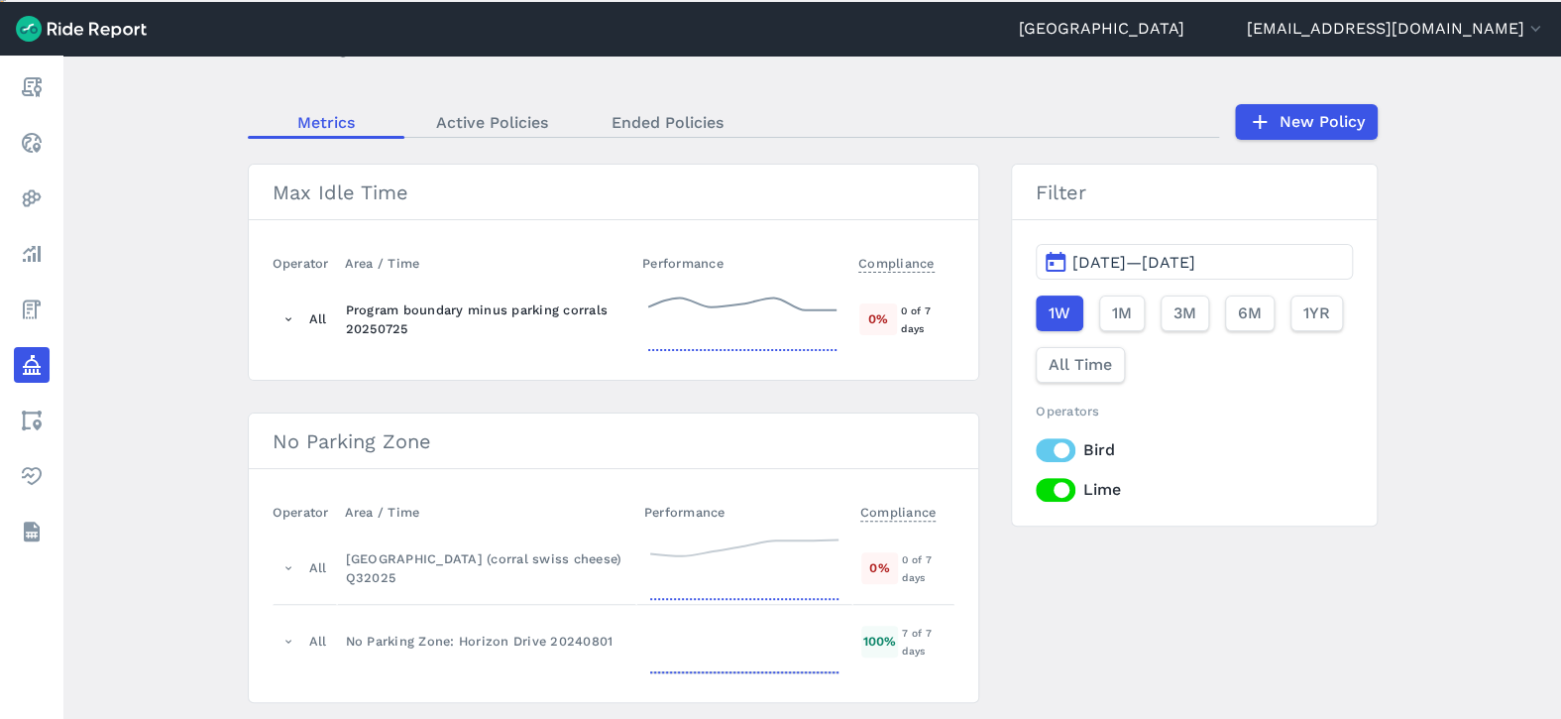
click at [381, 318] on div "Program boundary minus parking corrals 20250725" at bounding box center [486, 319] width 281 height 38
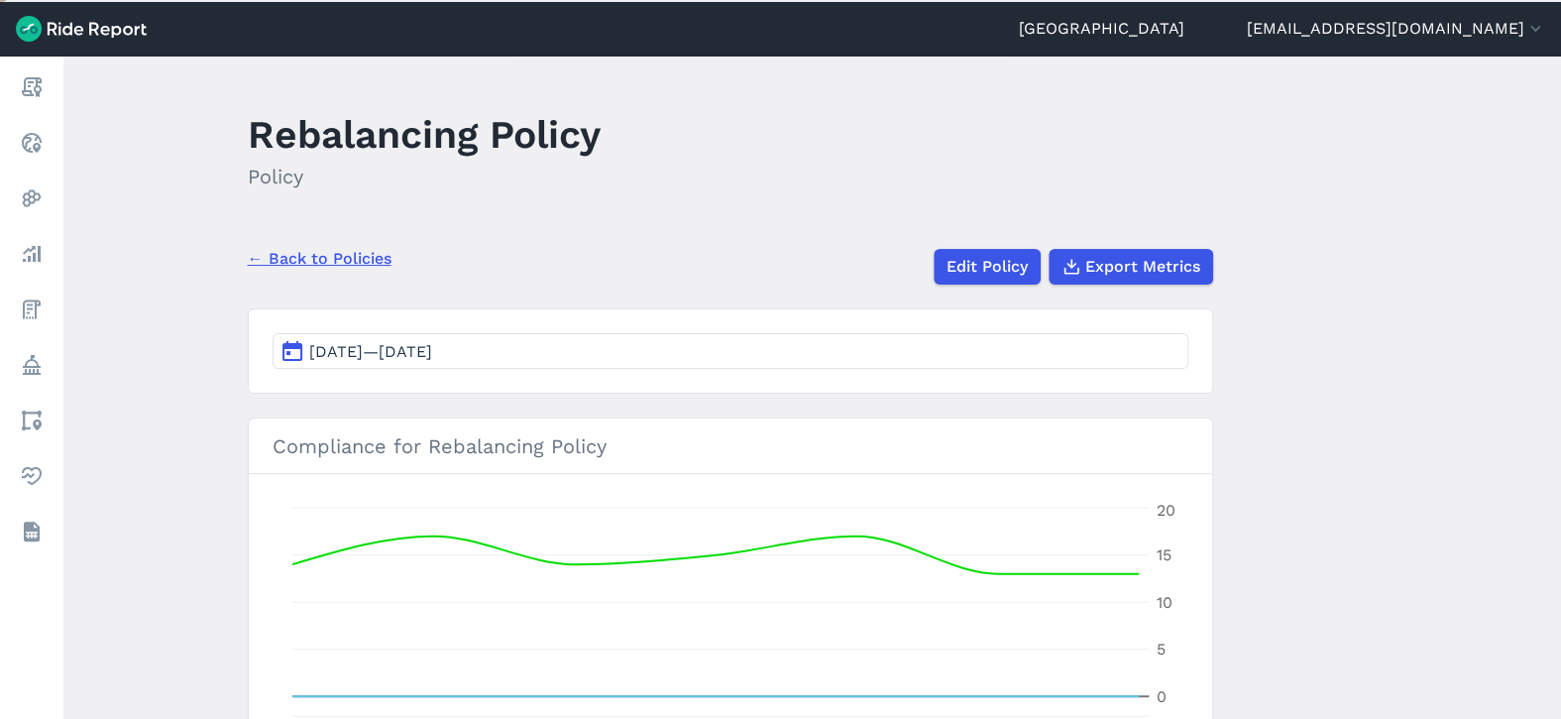
click at [289, 259] on link "← Back to Policies" at bounding box center [320, 259] width 144 height 24
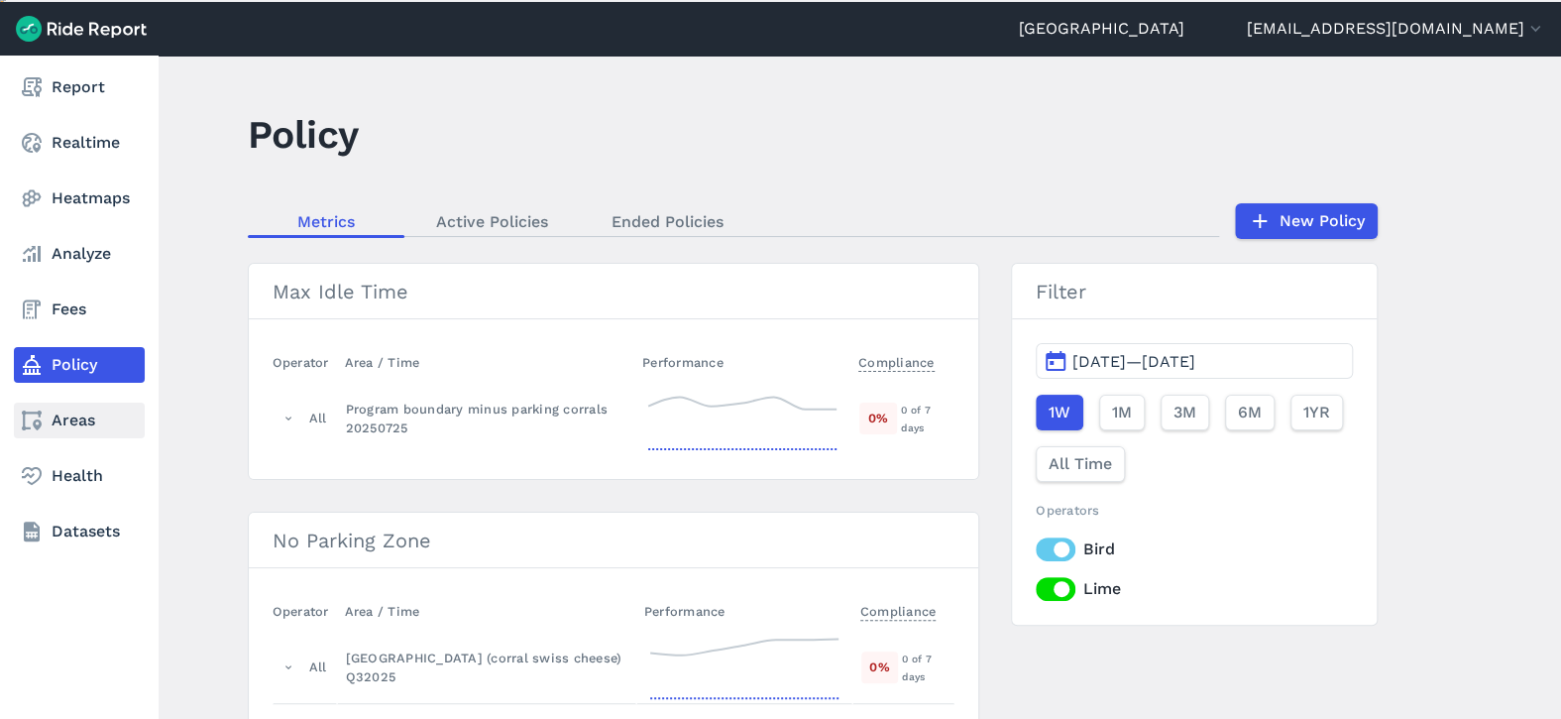
click at [50, 418] on link "Areas" at bounding box center [79, 420] width 131 height 36
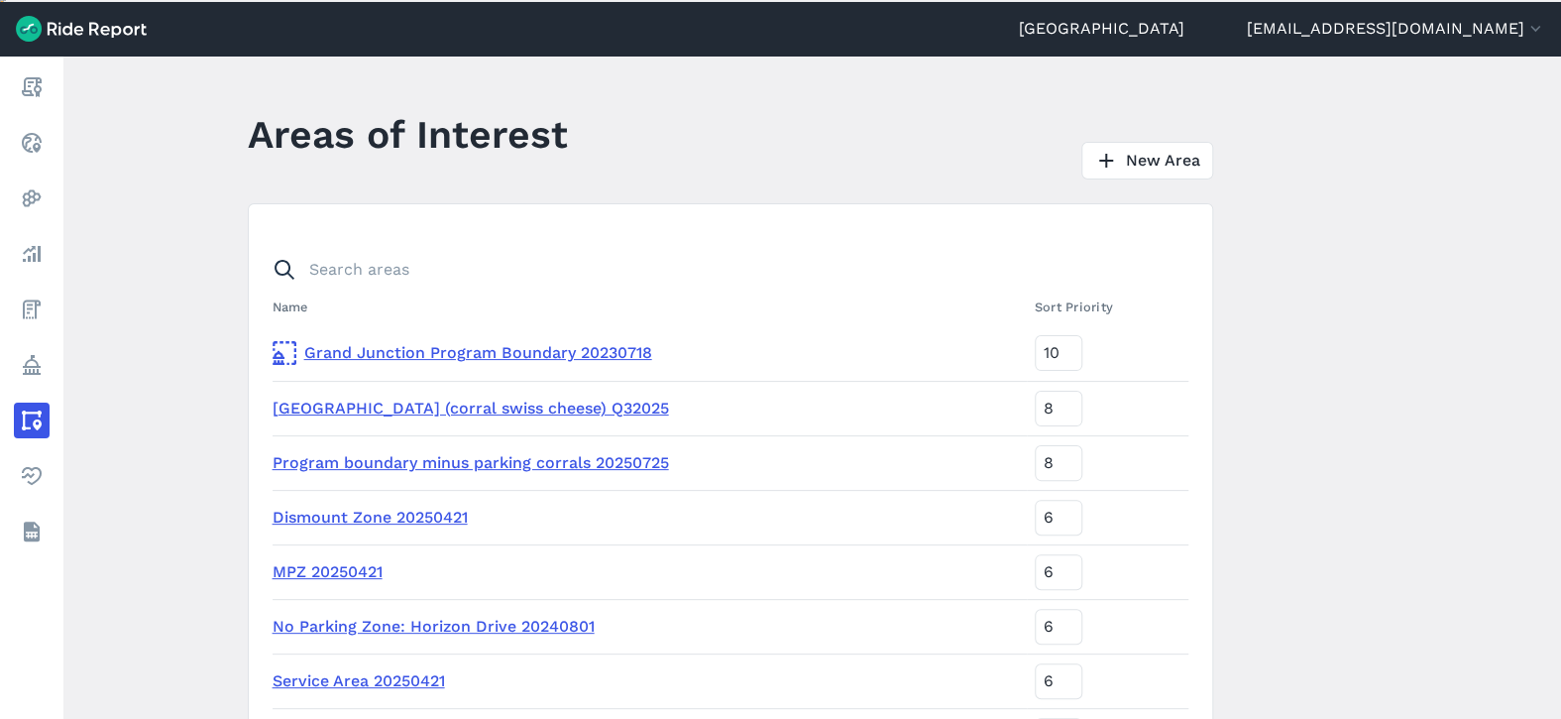
scroll to position [99, 0]
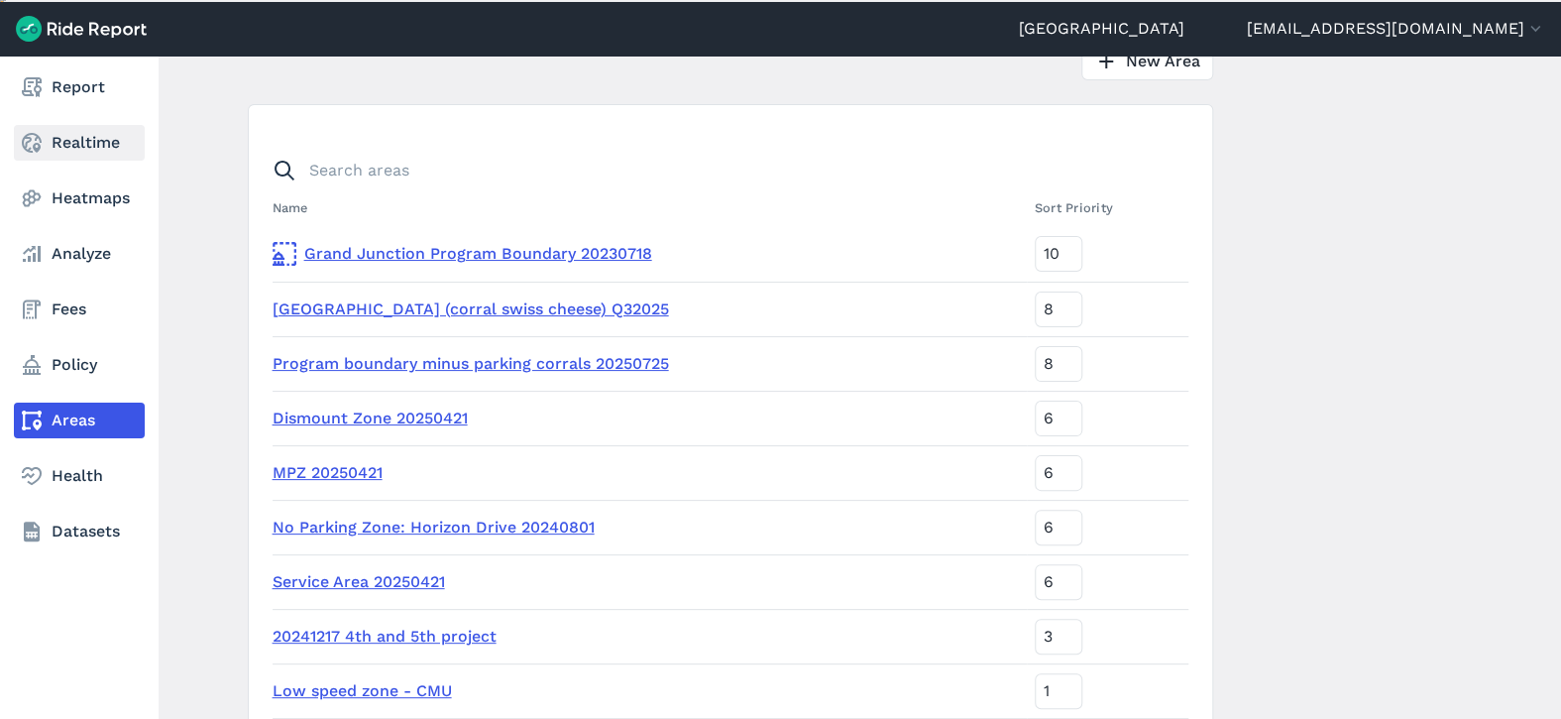
click at [90, 141] on link "Realtime" at bounding box center [79, 143] width 131 height 36
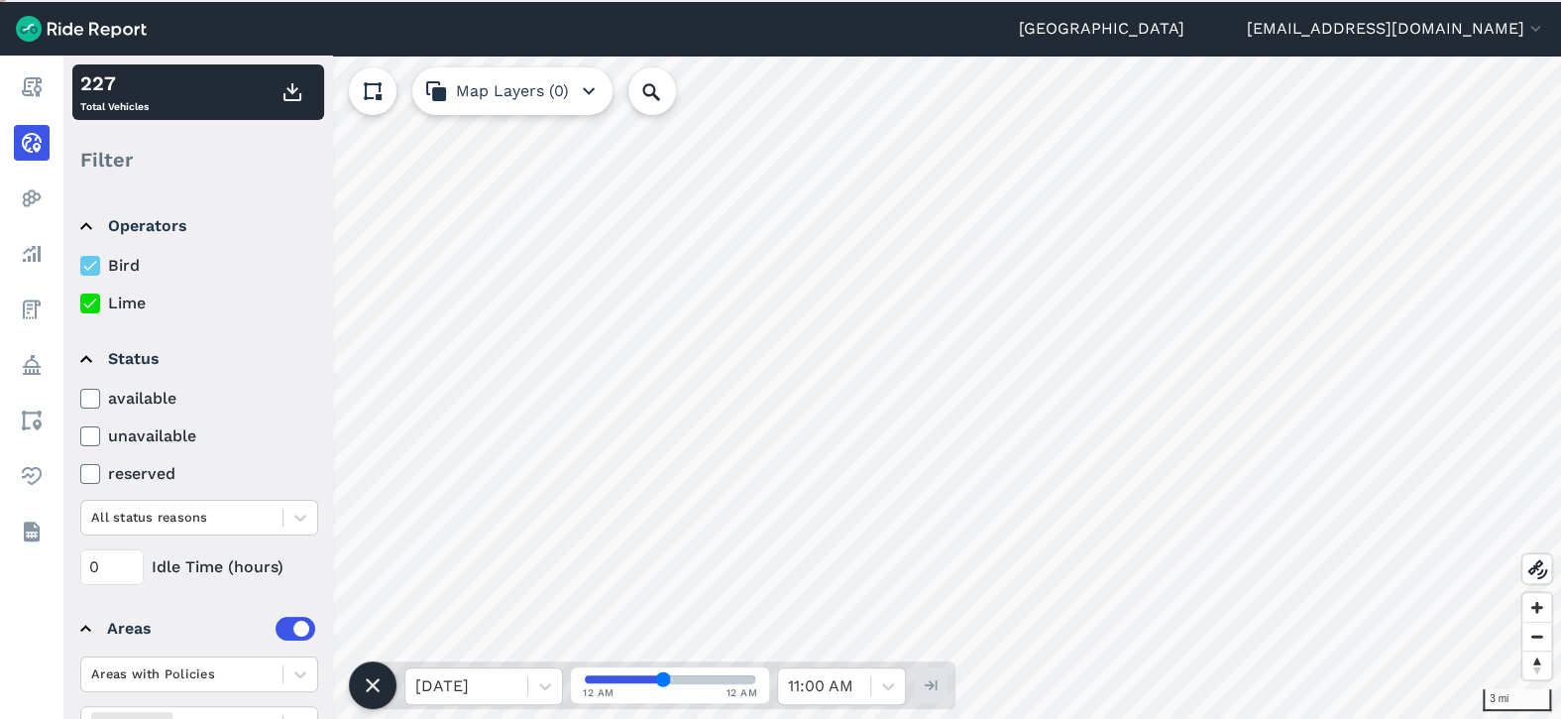
click at [381, 682] on icon at bounding box center [373, 685] width 24 height 24
